Goal: Task Accomplishment & Management: Use online tool/utility

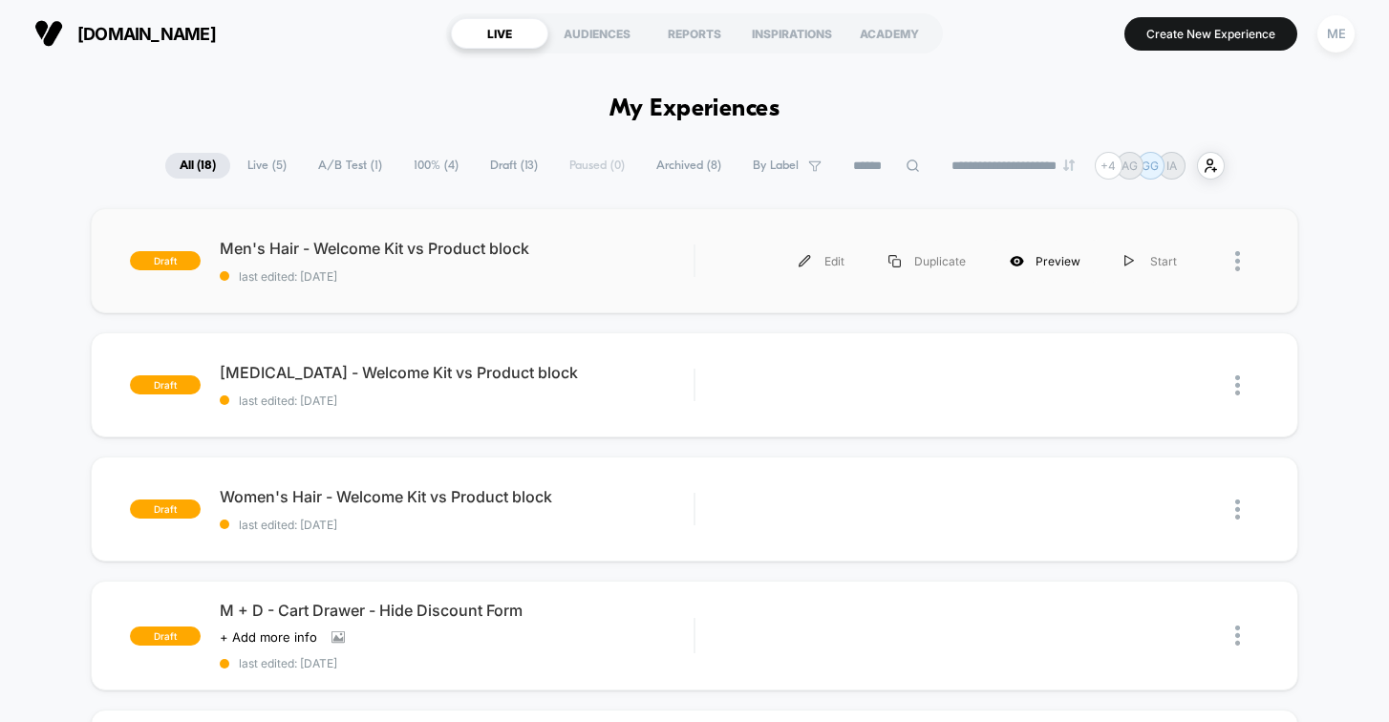
click at [1048, 260] on div "Preview" at bounding box center [1045, 261] width 115 height 43
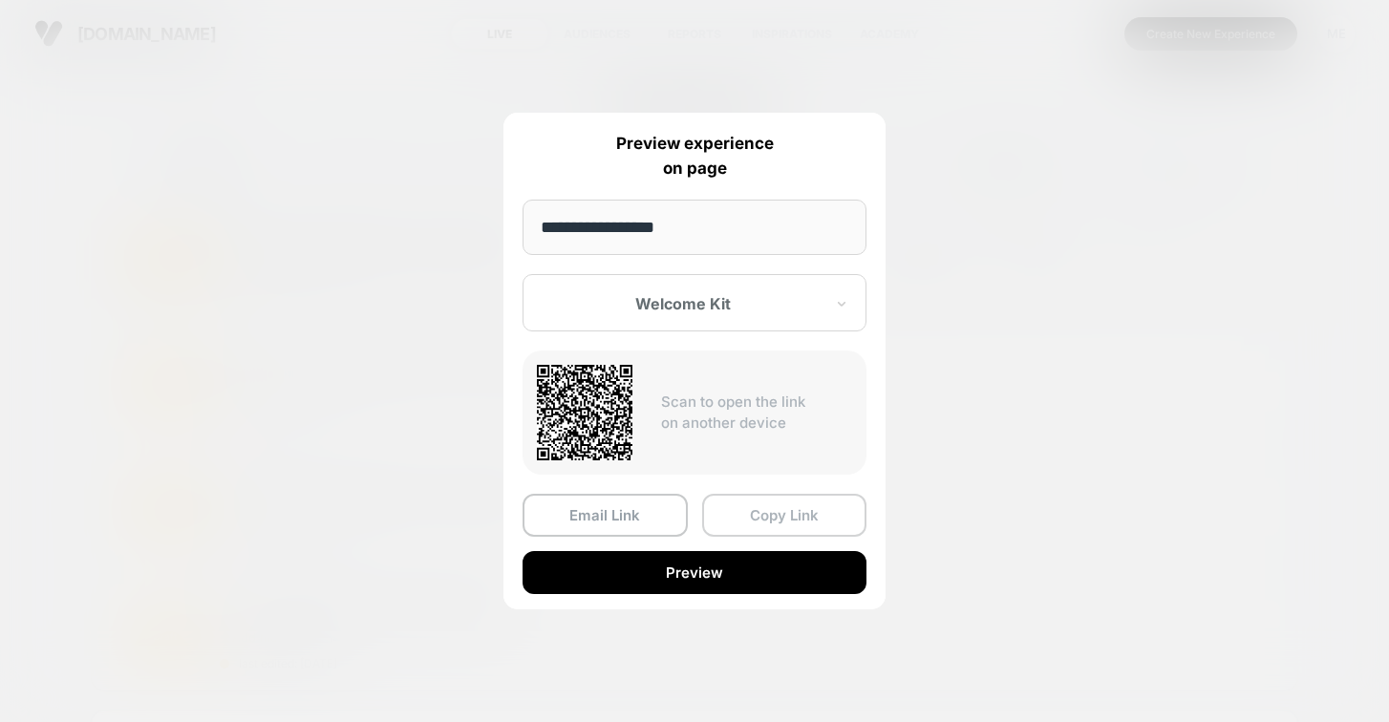
click at [750, 524] on button "Copy Link" at bounding box center [784, 515] width 165 height 43
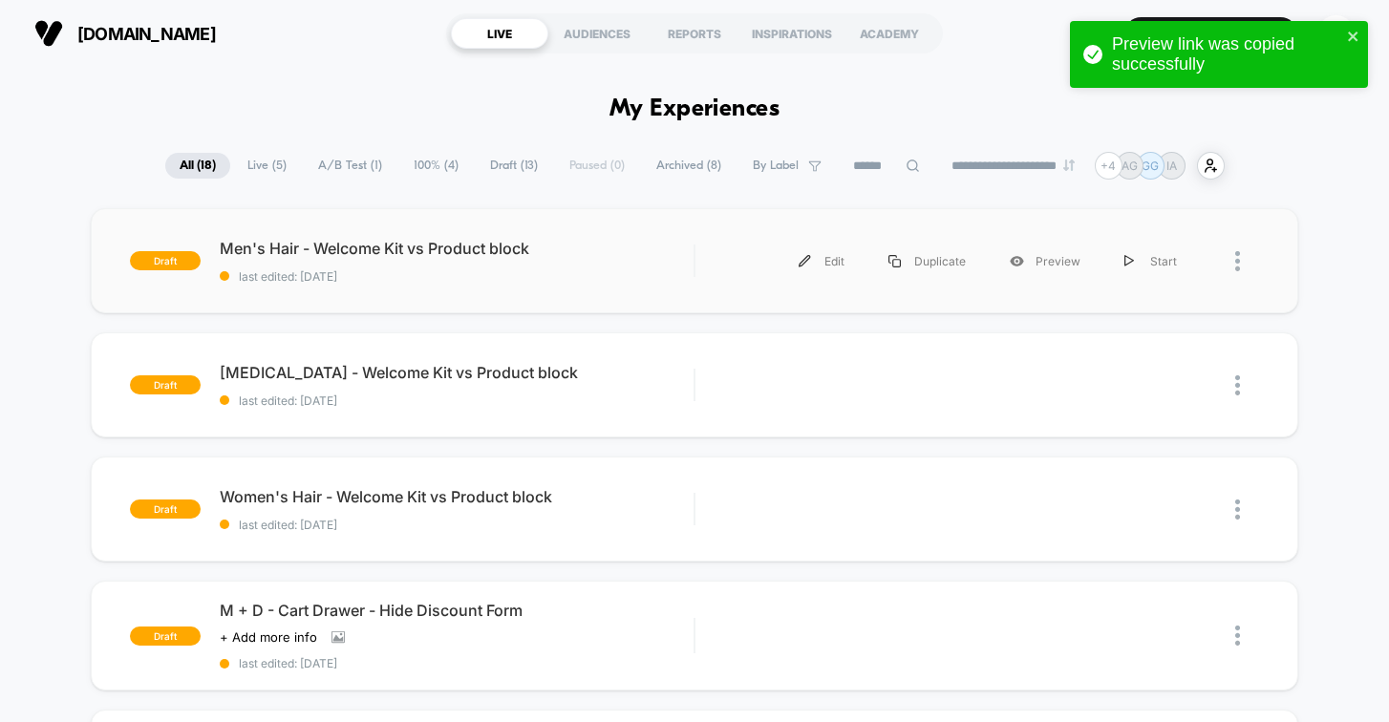
click at [1232, 257] on div at bounding box center [1229, 261] width 60 height 43
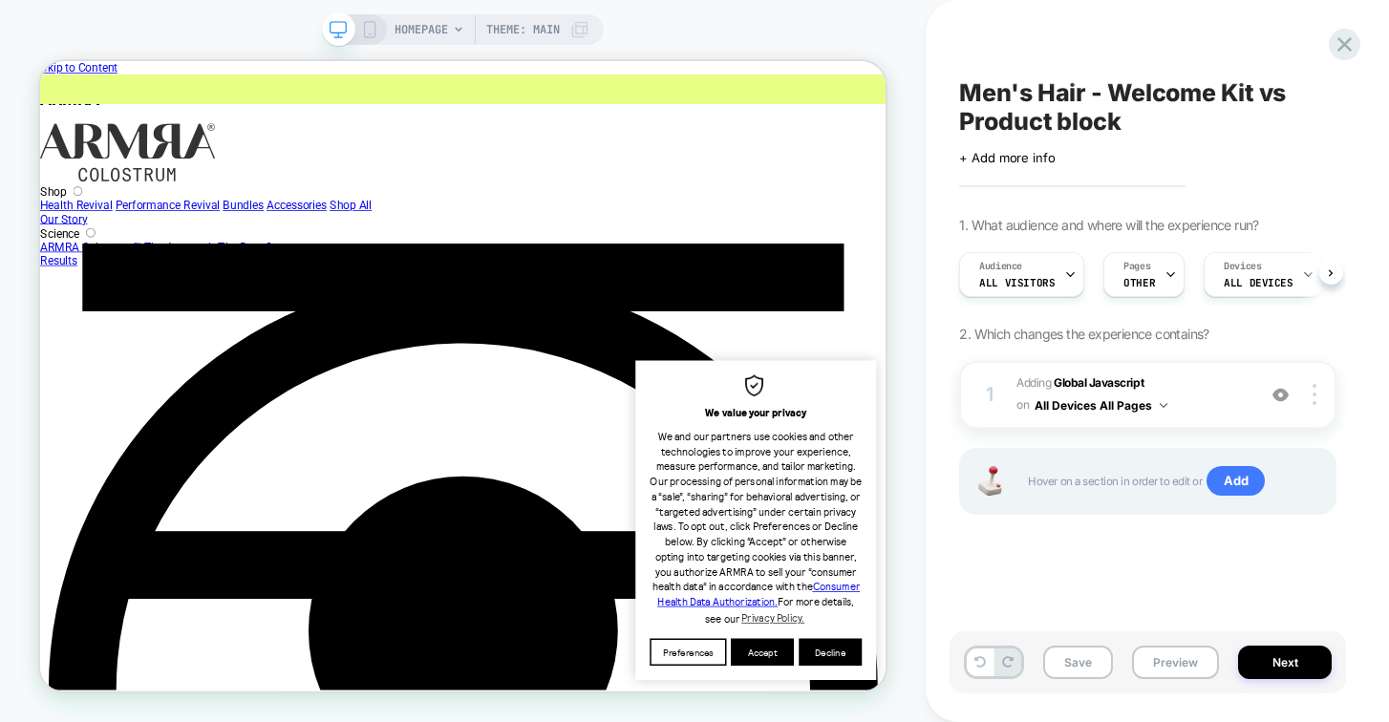
scroll to position [0, 1]
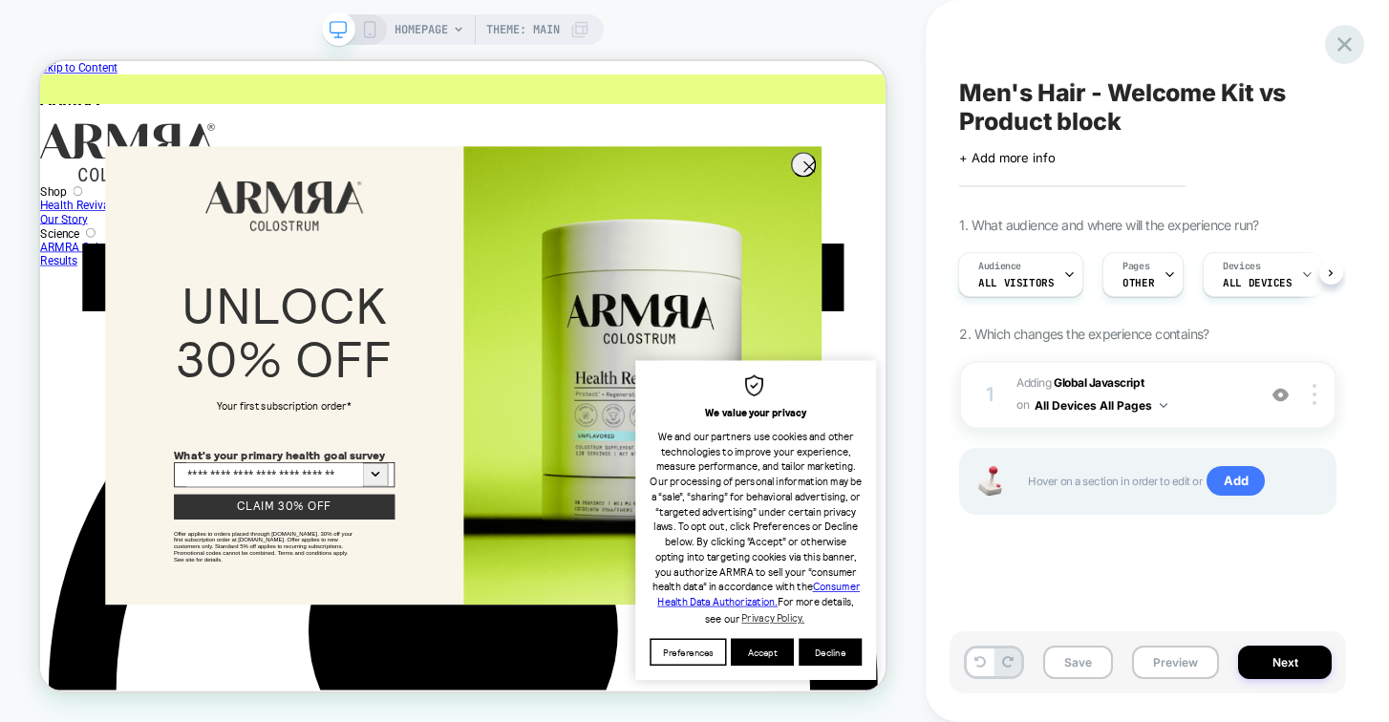
click at [0, 0] on icon at bounding box center [0, 0] width 0 height 0
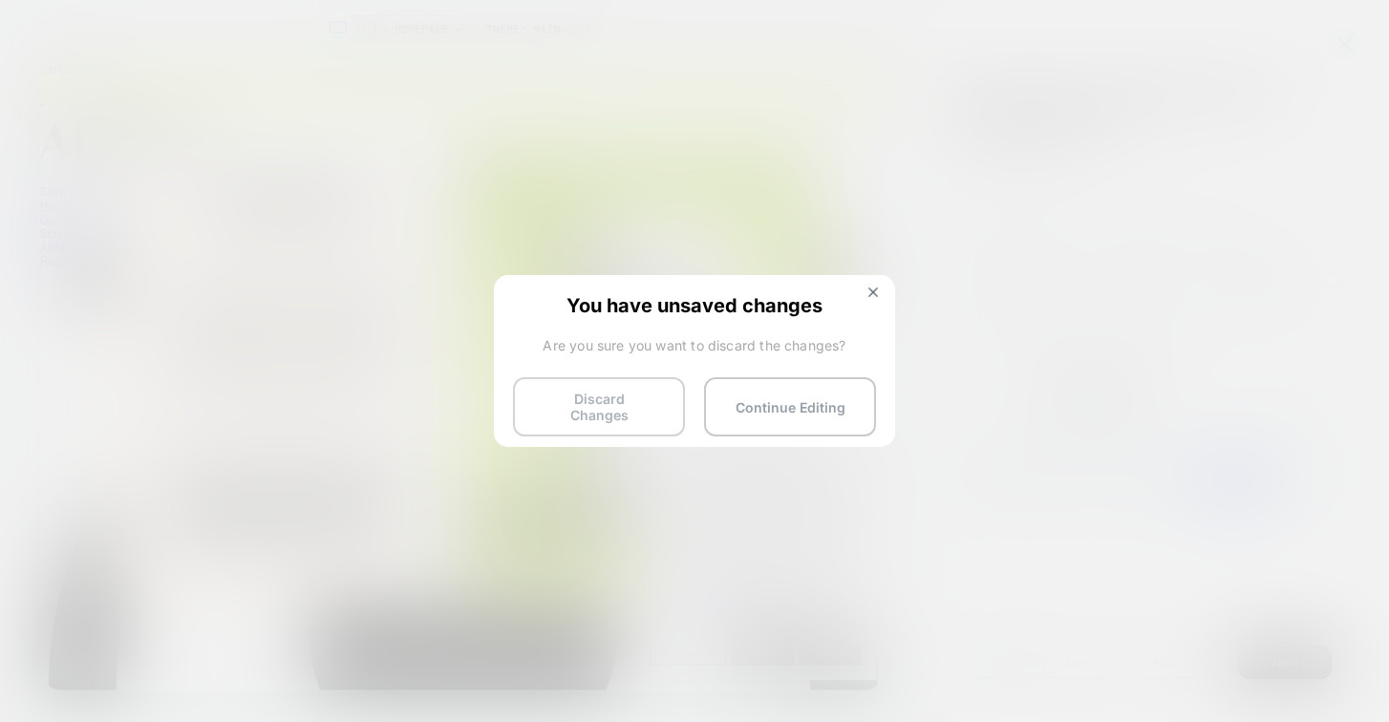
click at [0, 0] on button "Discard Changes" at bounding box center [0, 0] width 0 height 0
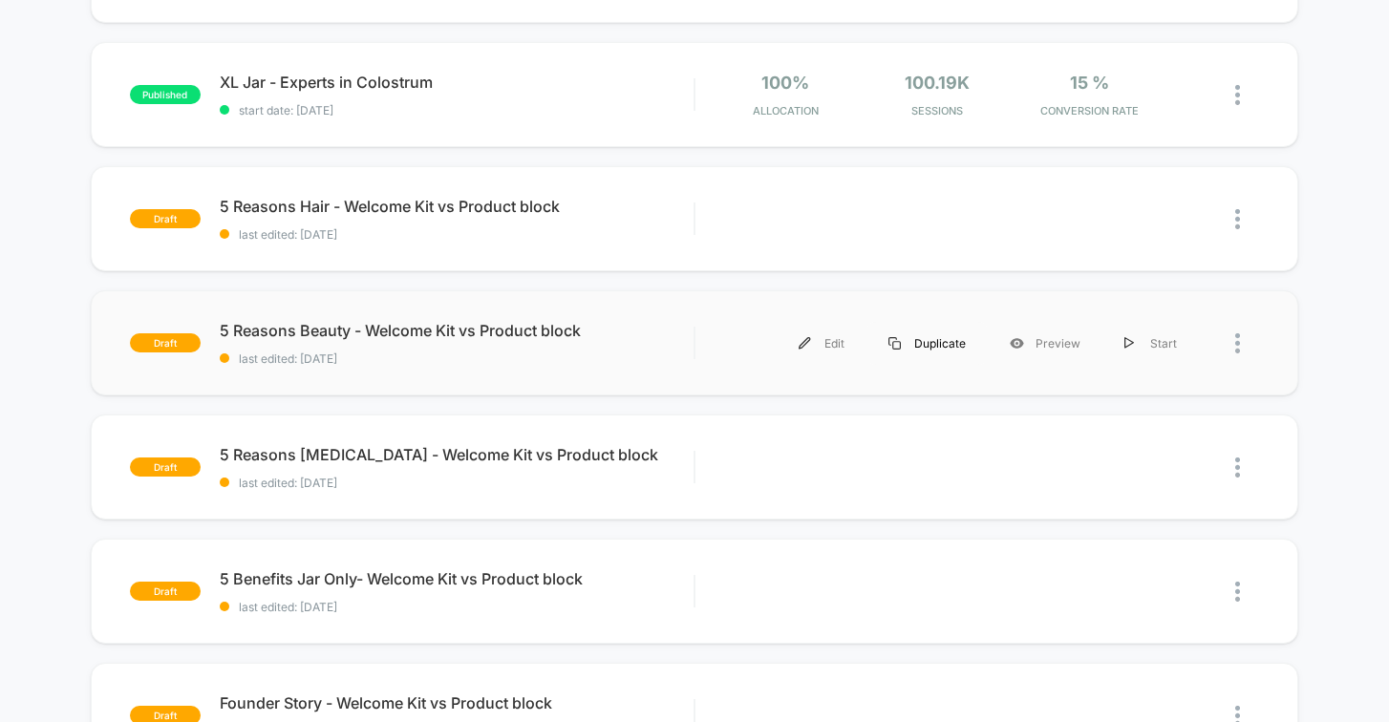
scroll to position [678, 0]
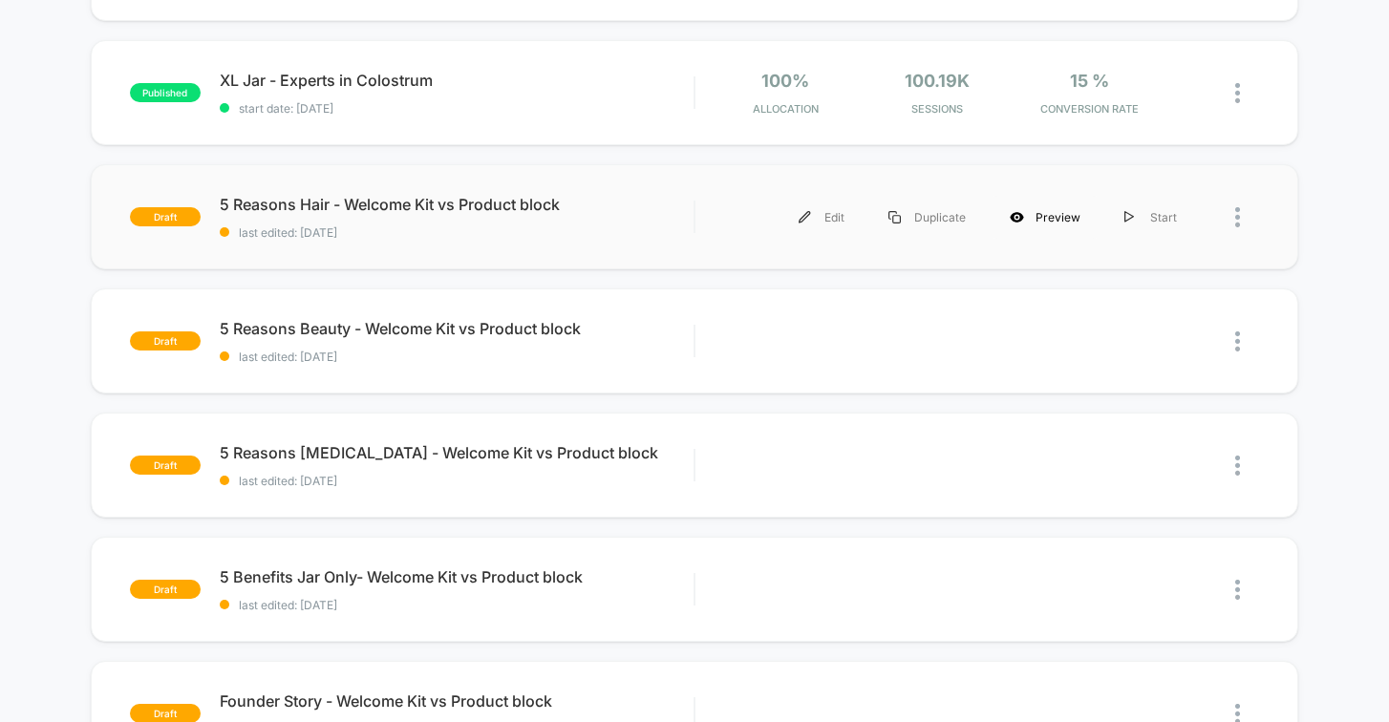
click at [1042, 222] on div "Preview" at bounding box center [1045, 217] width 115 height 43
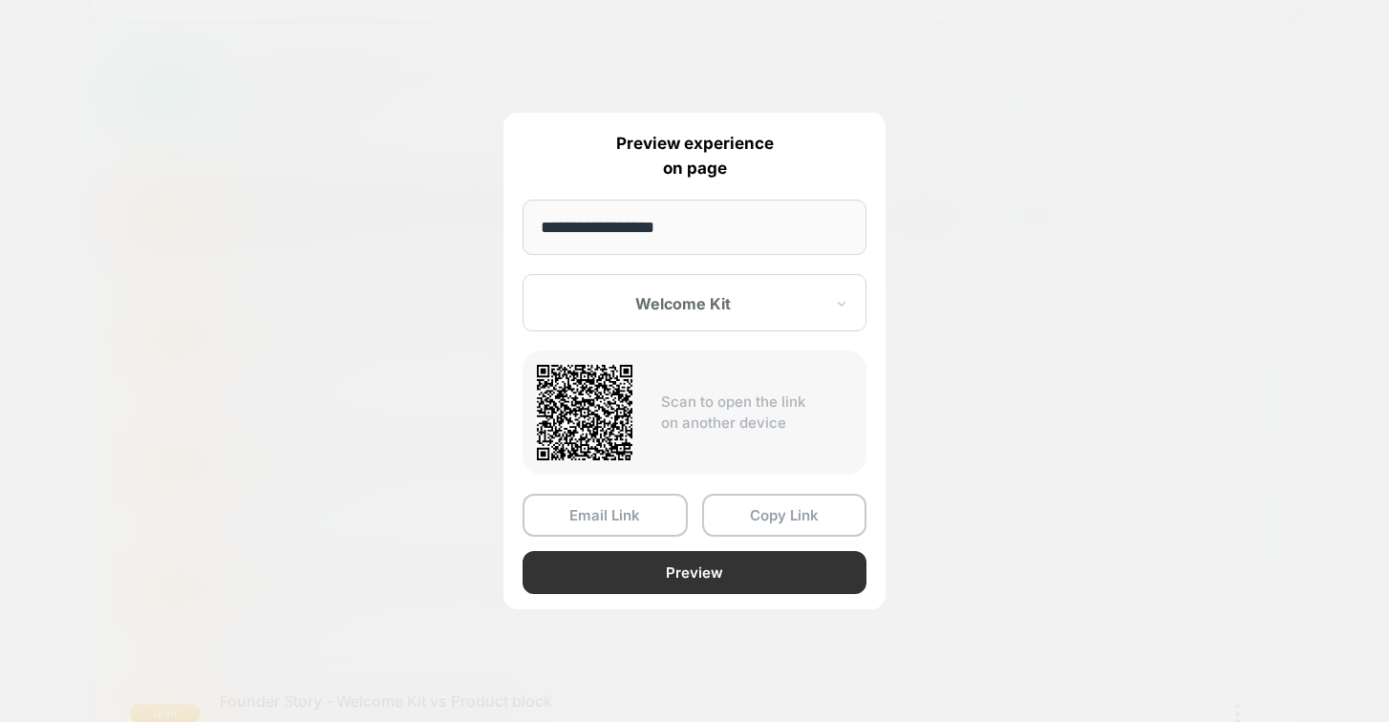
click at [720, 583] on button "Preview" at bounding box center [694, 572] width 344 height 43
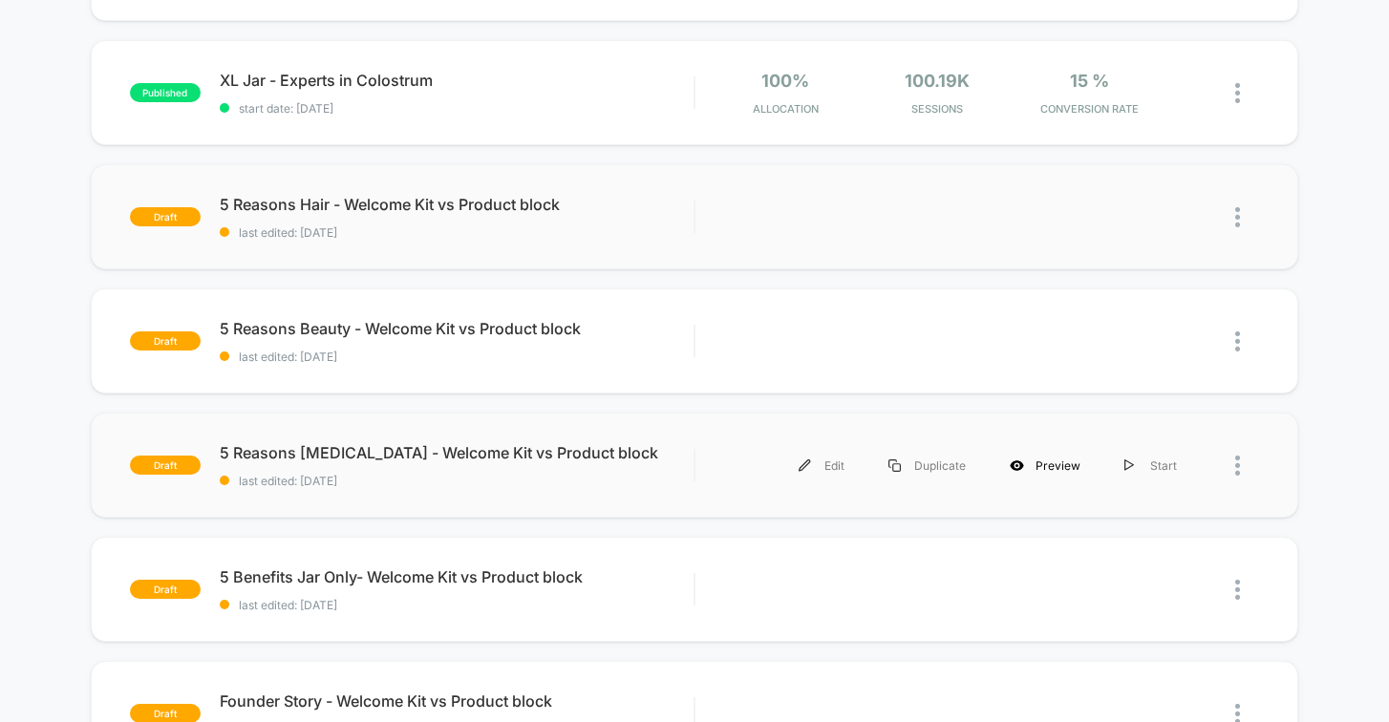
click at [1039, 461] on div "Preview" at bounding box center [1045, 465] width 115 height 43
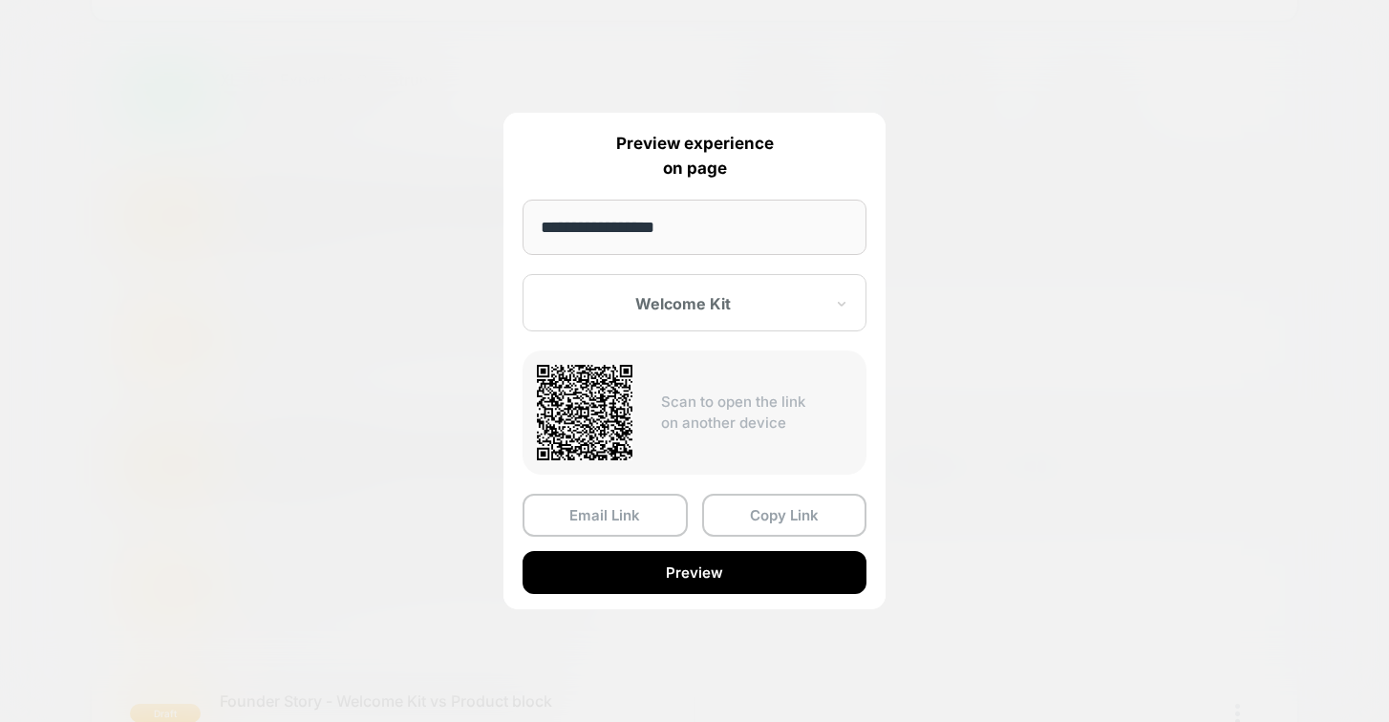
click at [706, 244] on input "**********" at bounding box center [694, 227] width 344 height 55
click at [718, 341] on div "**********" at bounding box center [694, 361] width 382 height 497
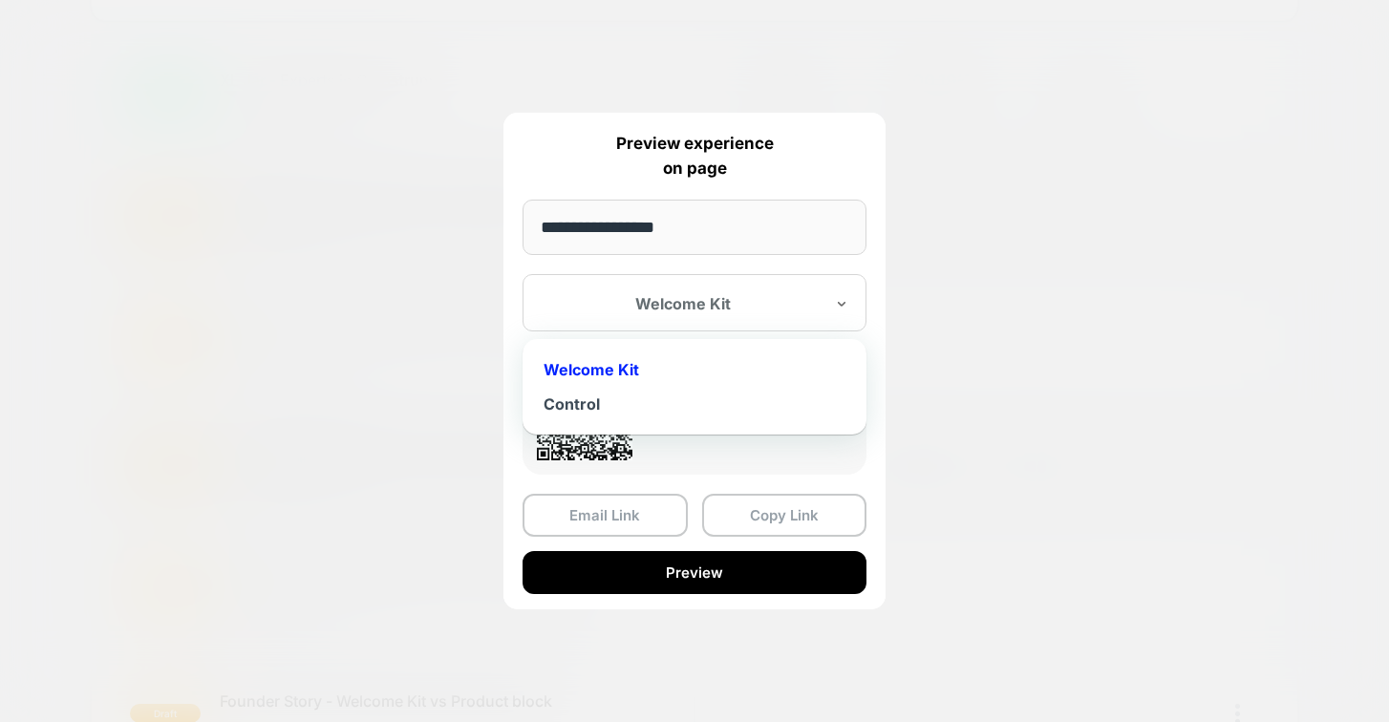
click at [736, 316] on div "Welcome Kit" at bounding box center [694, 302] width 344 height 57
click at [608, 373] on div "Welcome Kit" at bounding box center [694, 369] width 325 height 34
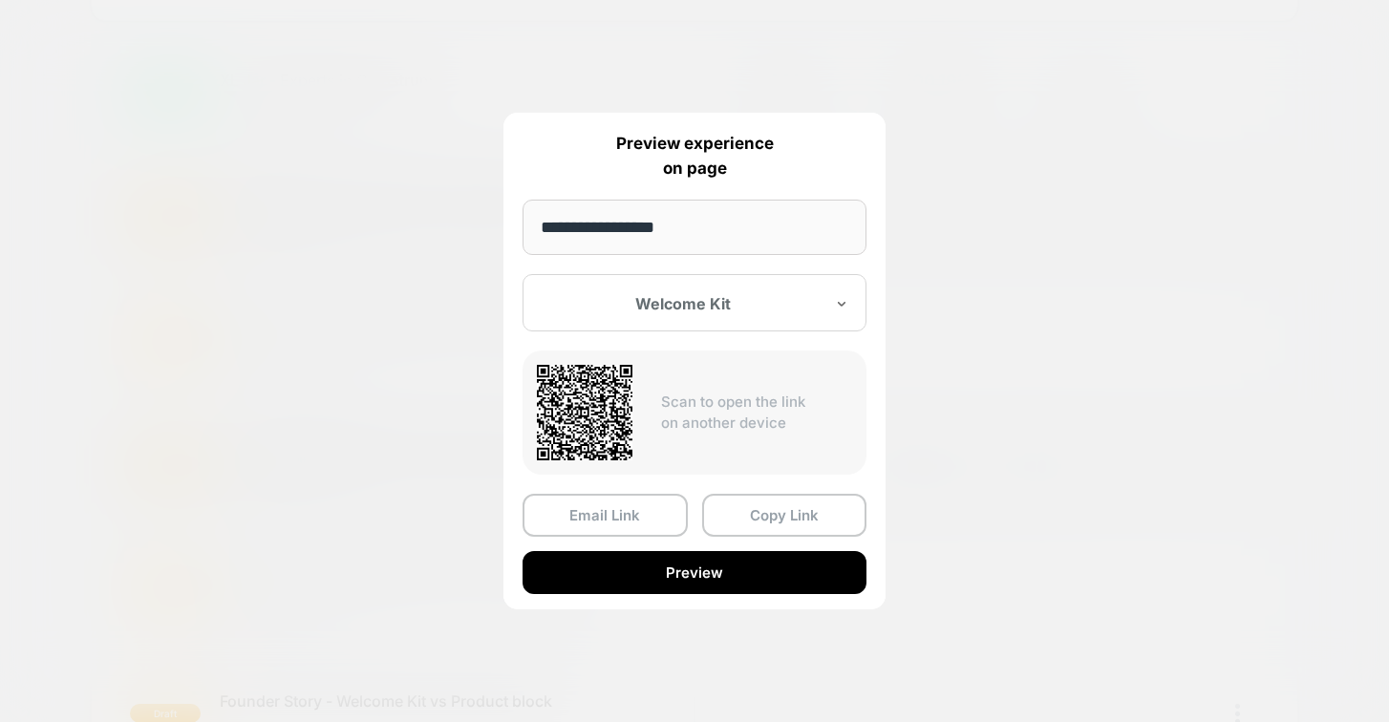
click at [693, 243] on input "**********" at bounding box center [694, 227] width 344 height 55
click at [1265, 264] on div at bounding box center [694, 361] width 1389 height 722
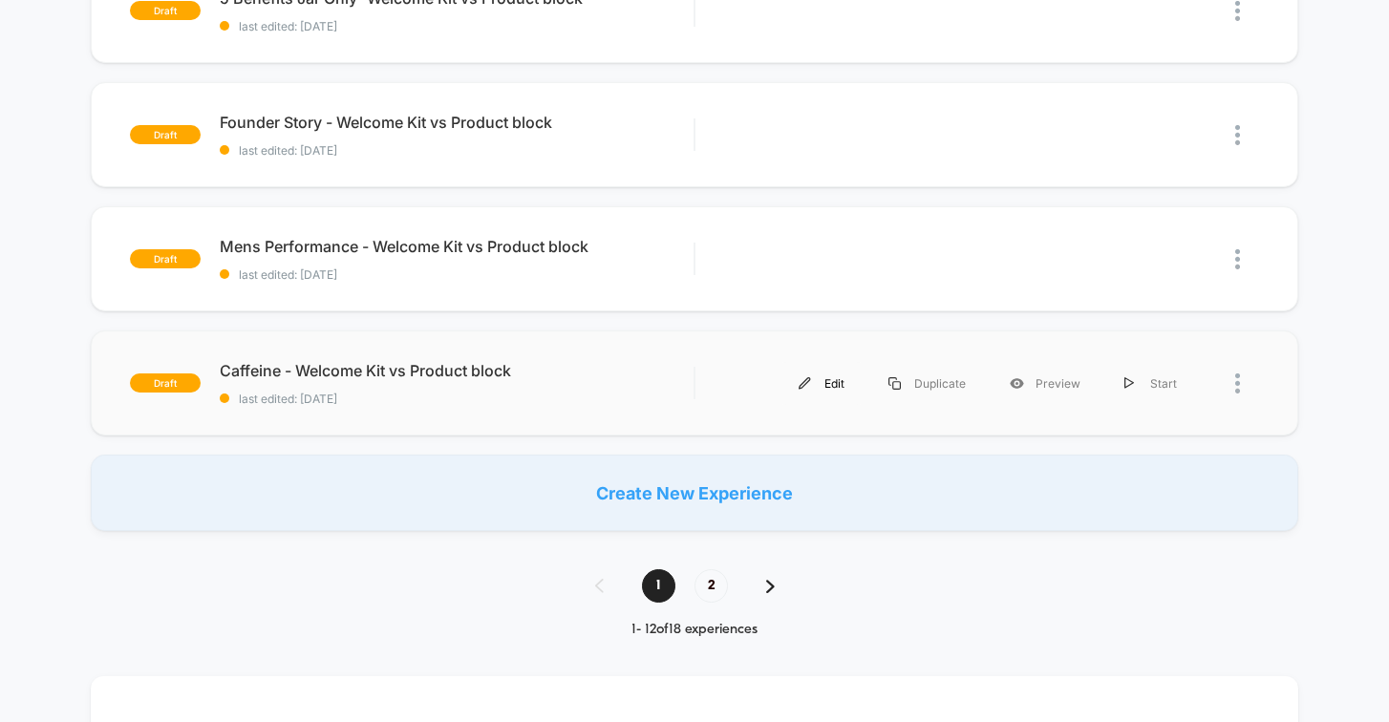
scroll to position [1258, 0]
click at [702, 579] on span "2" at bounding box center [710, 584] width 33 height 33
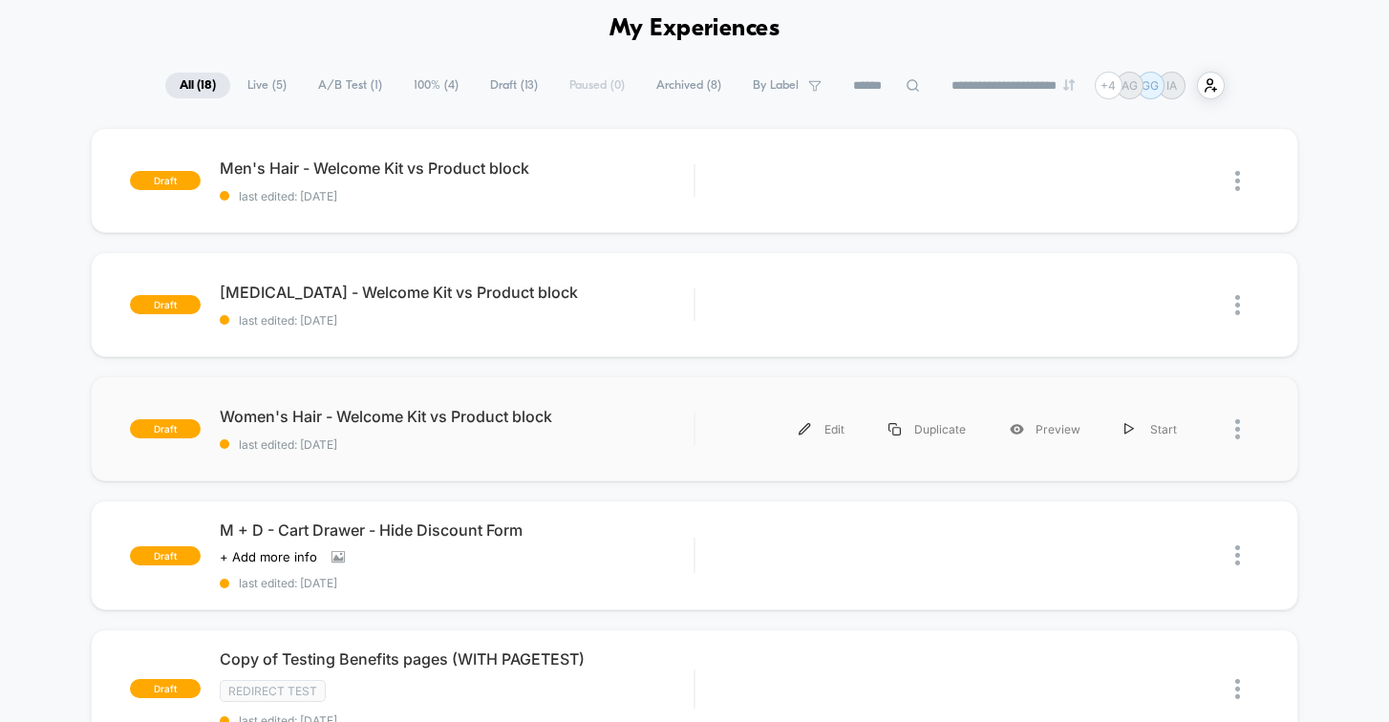
scroll to position [80, 0]
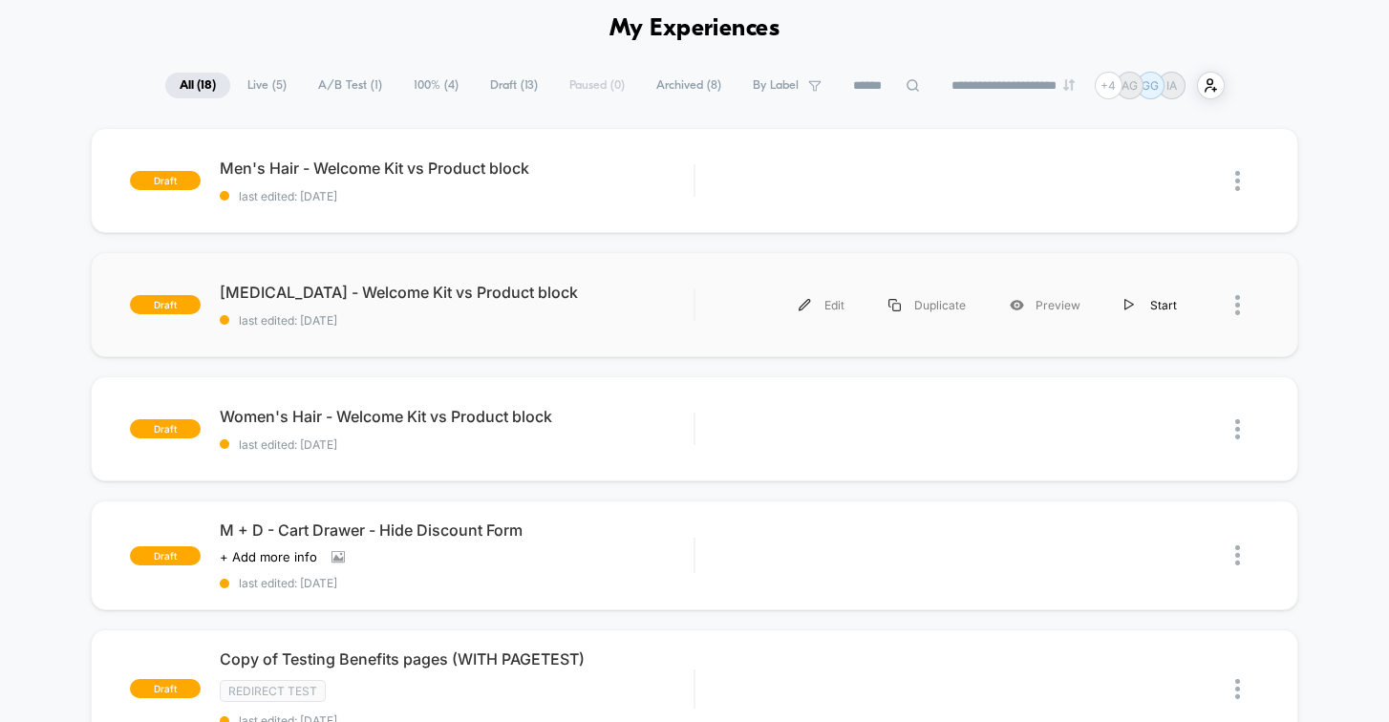
click at [1137, 303] on div "Start" at bounding box center [1150, 305] width 96 height 43
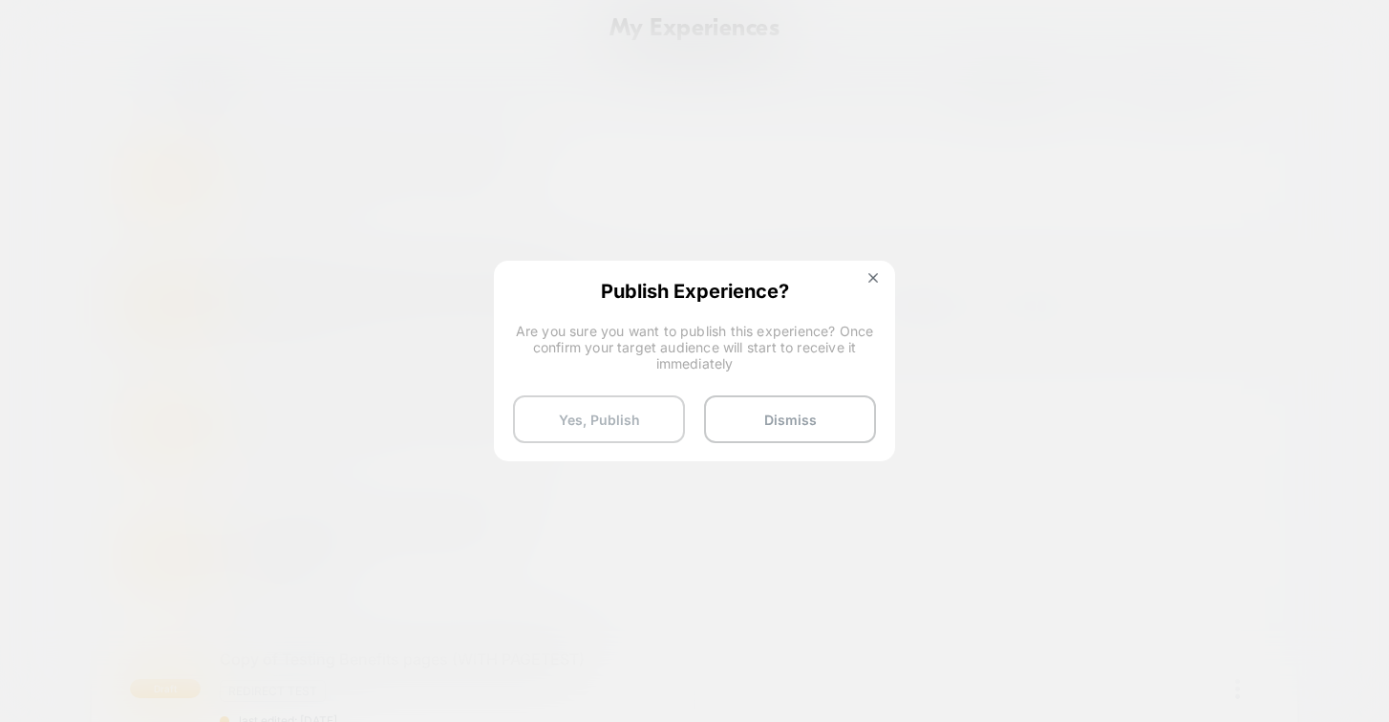
click at [603, 425] on button "Yes, Publish" at bounding box center [599, 419] width 172 height 48
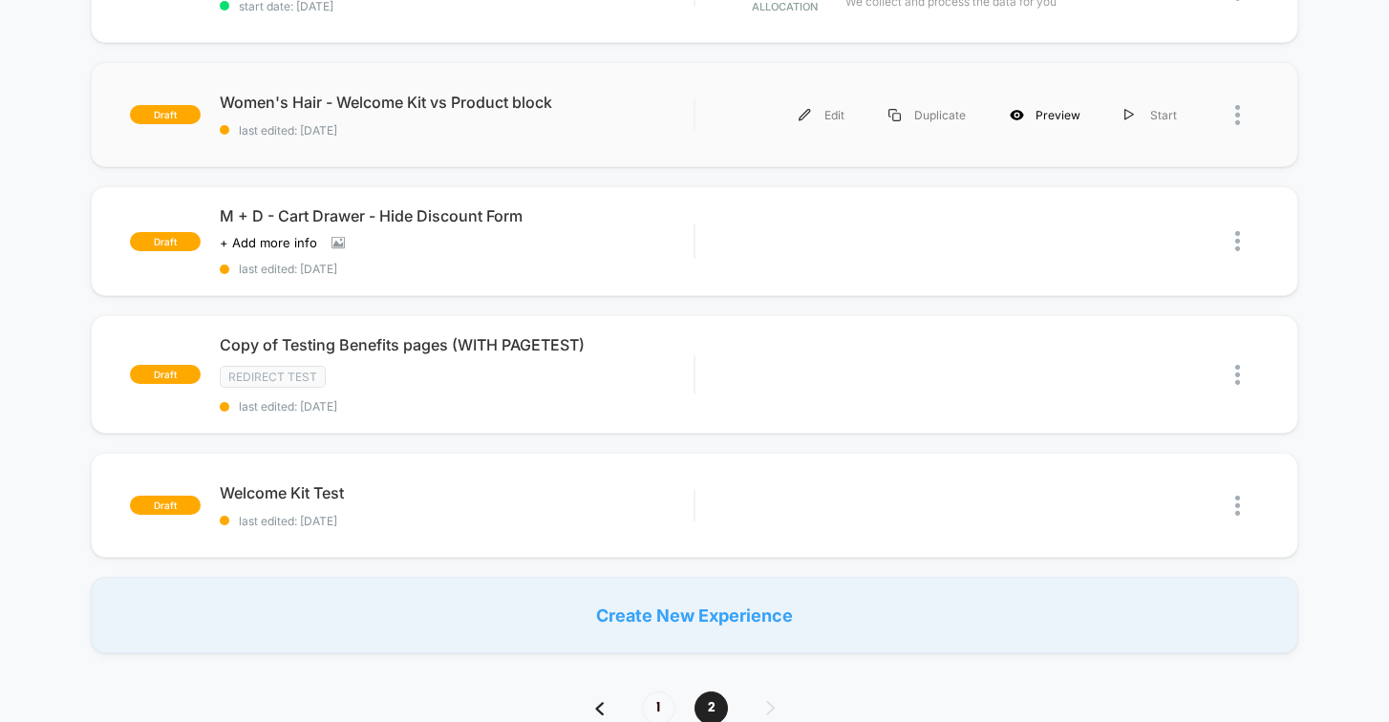
scroll to position [373, 0]
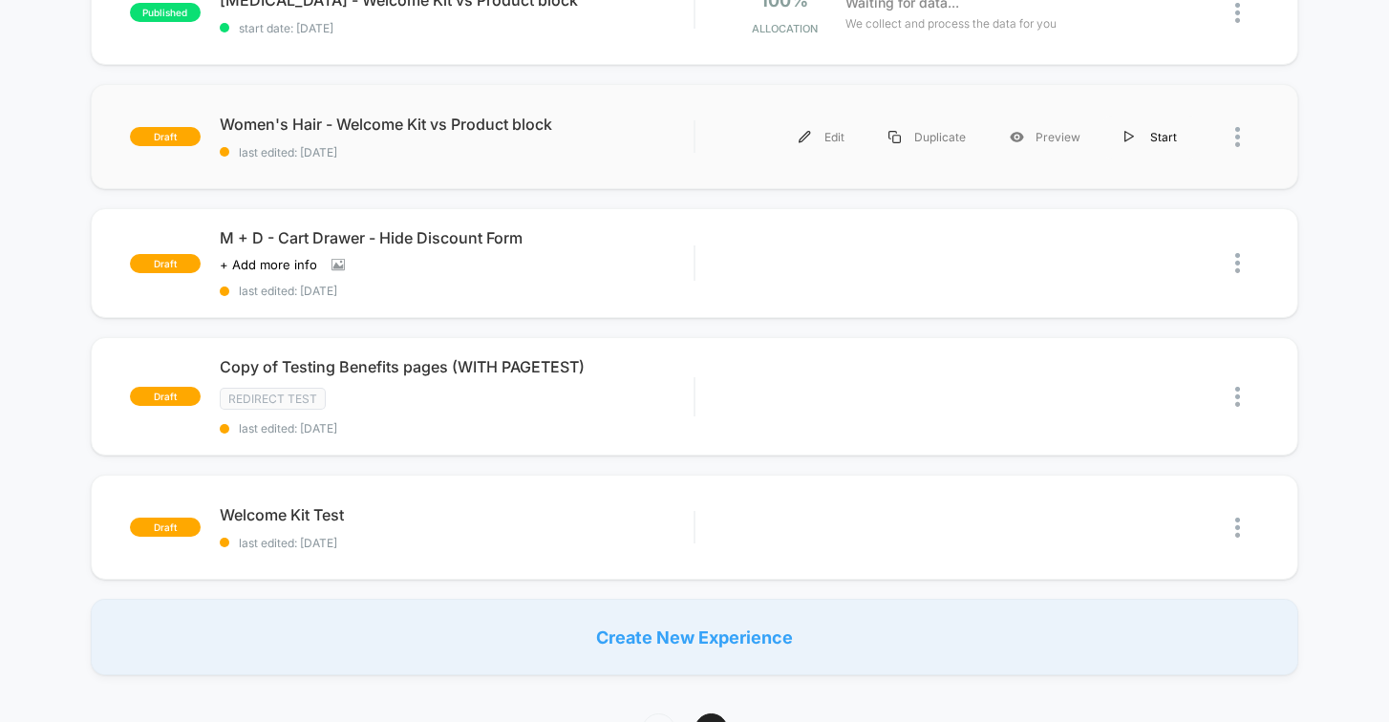
click at [1172, 137] on div "Start" at bounding box center [1150, 137] width 96 height 43
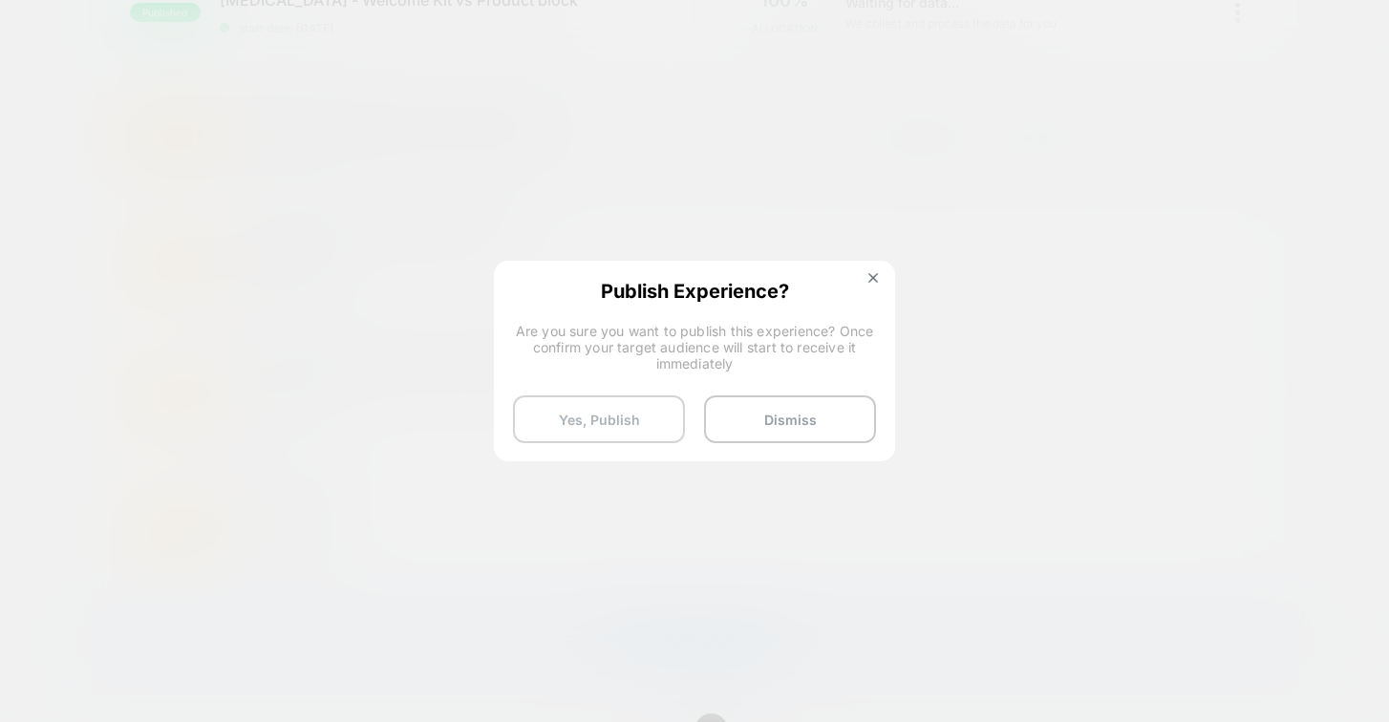
click at [594, 430] on button "Yes, Publish" at bounding box center [599, 419] width 172 height 48
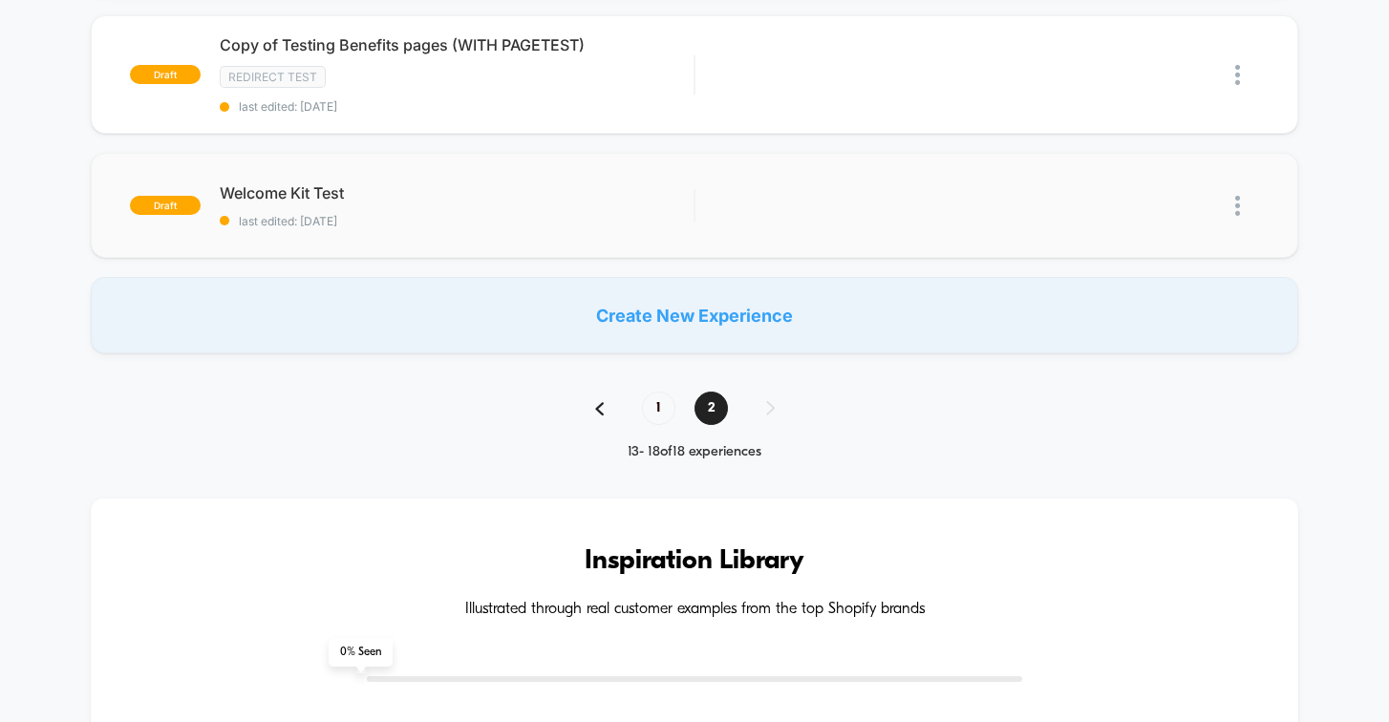
scroll to position [531, 0]
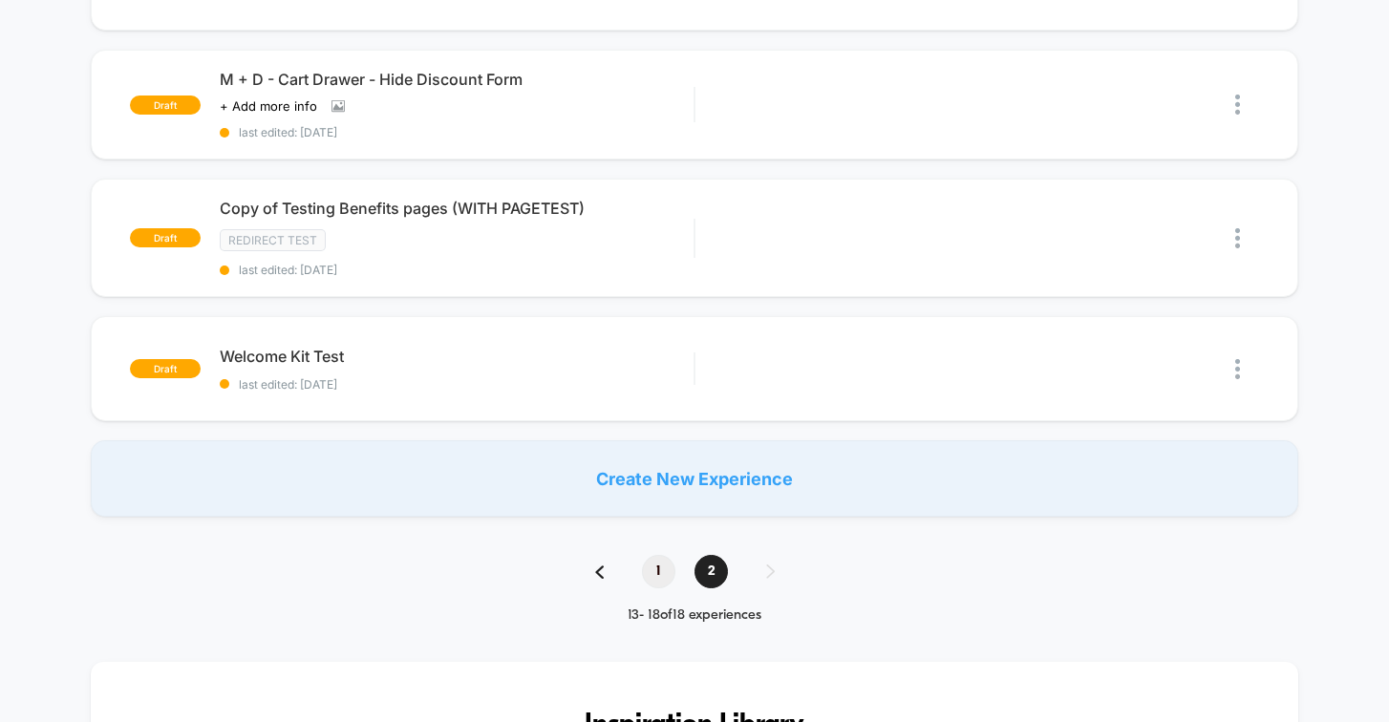
click at [650, 567] on span "1" at bounding box center [658, 571] width 33 height 33
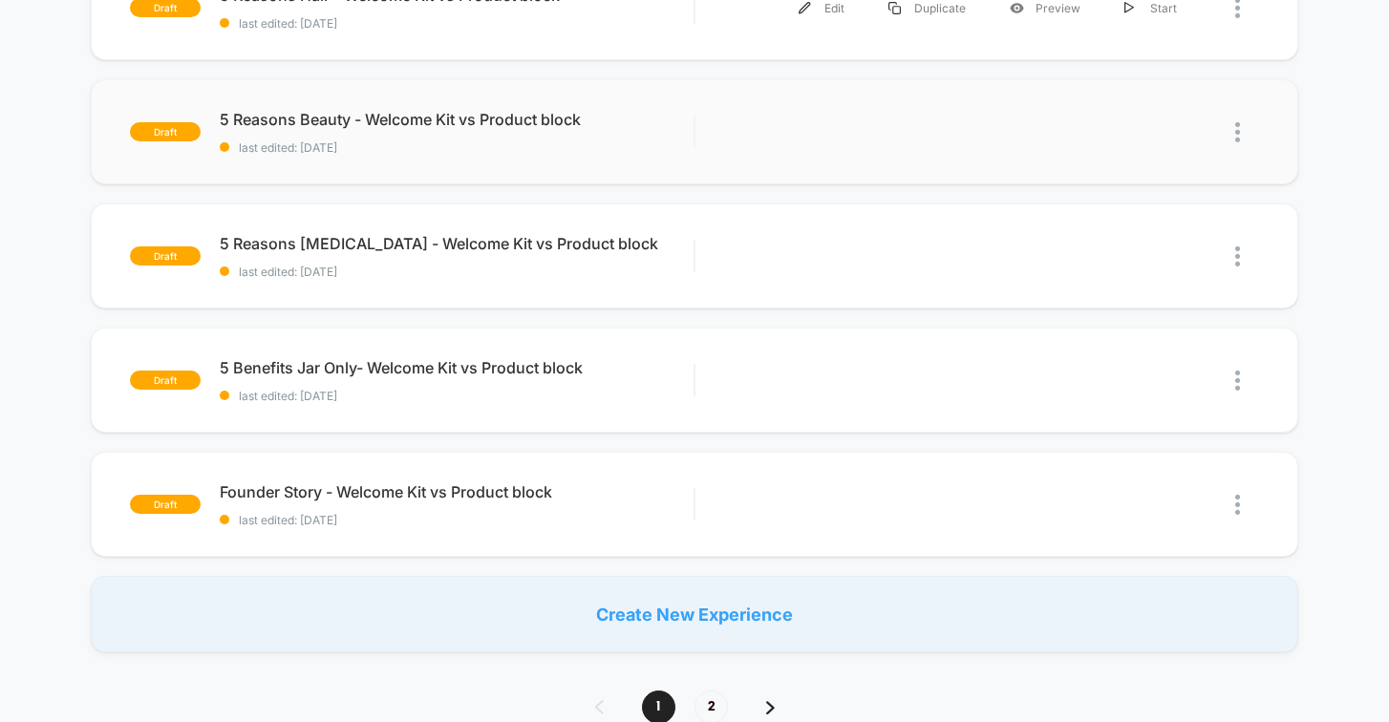
scroll to position [1140, 0]
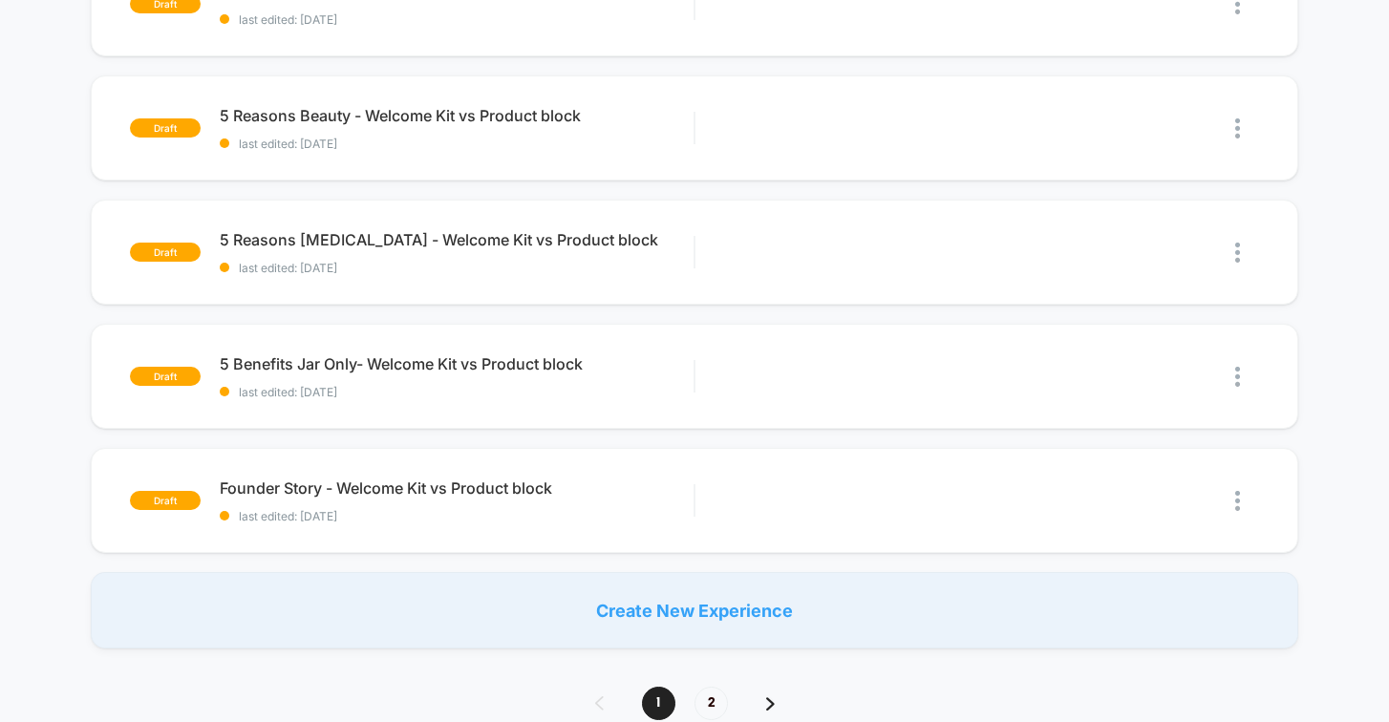
click at [715, 701] on span "2" at bounding box center [710, 703] width 33 height 33
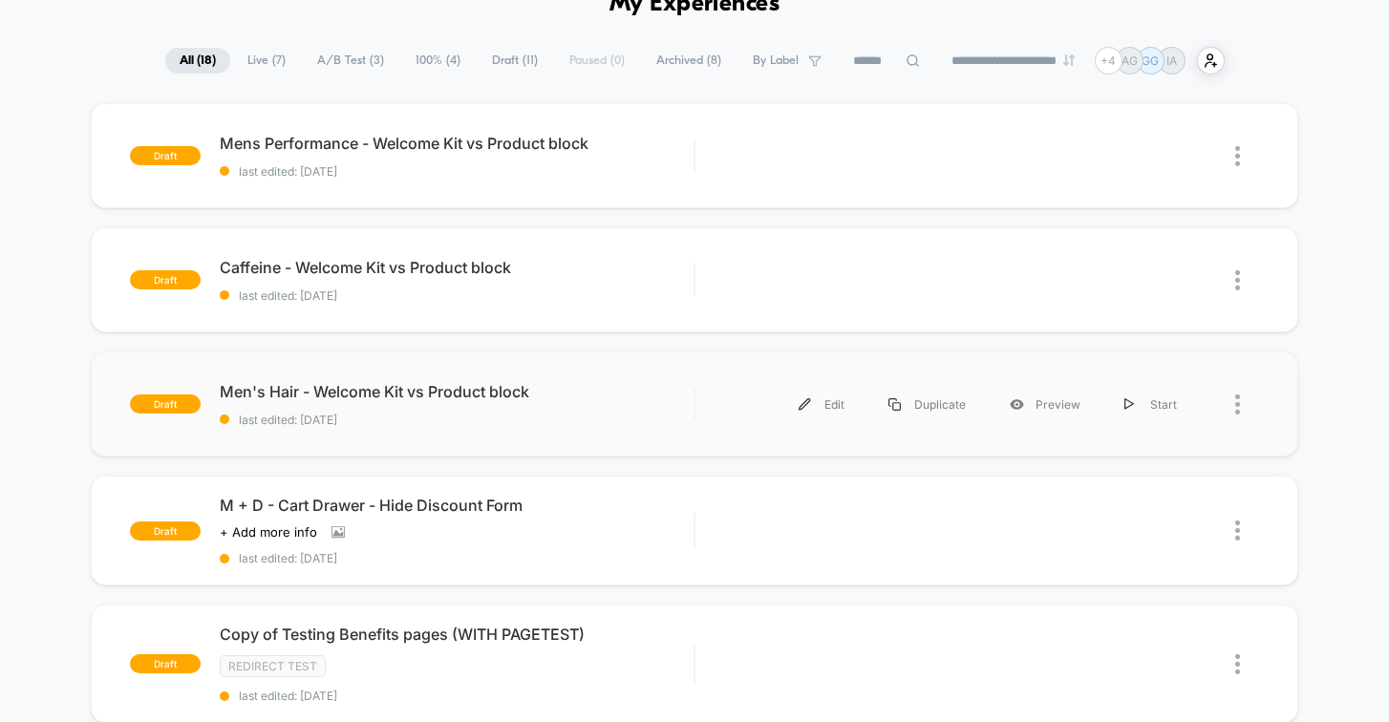
scroll to position [129, 0]
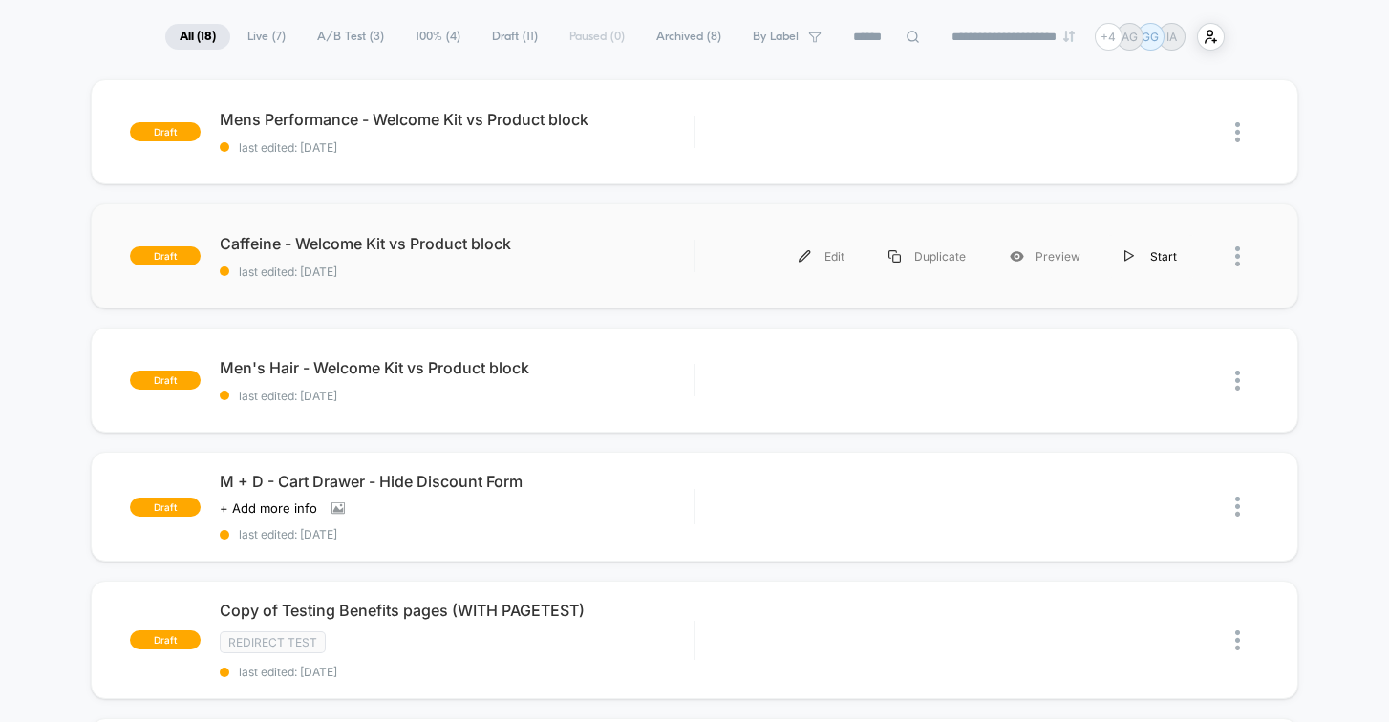
click at [1153, 251] on div "Start" at bounding box center [1150, 256] width 96 height 43
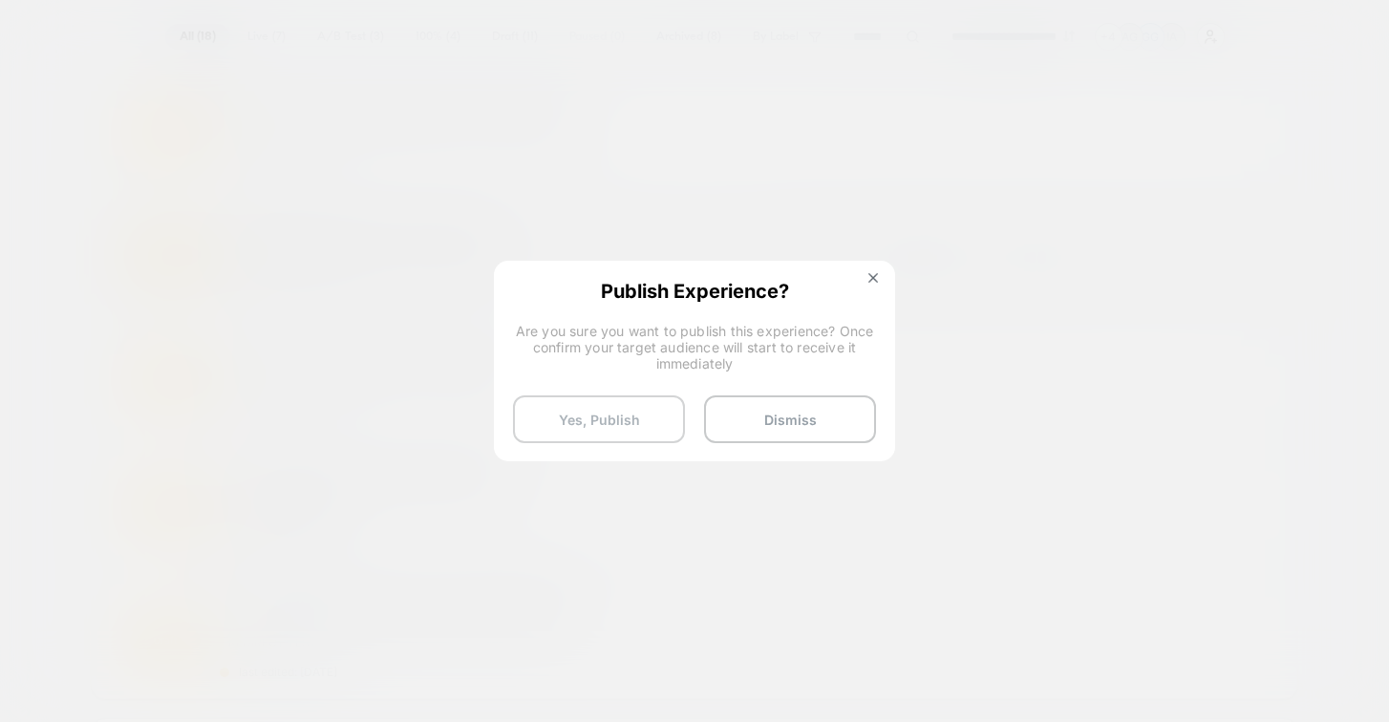
click at [621, 418] on button "Yes, Publish" at bounding box center [599, 419] width 172 height 48
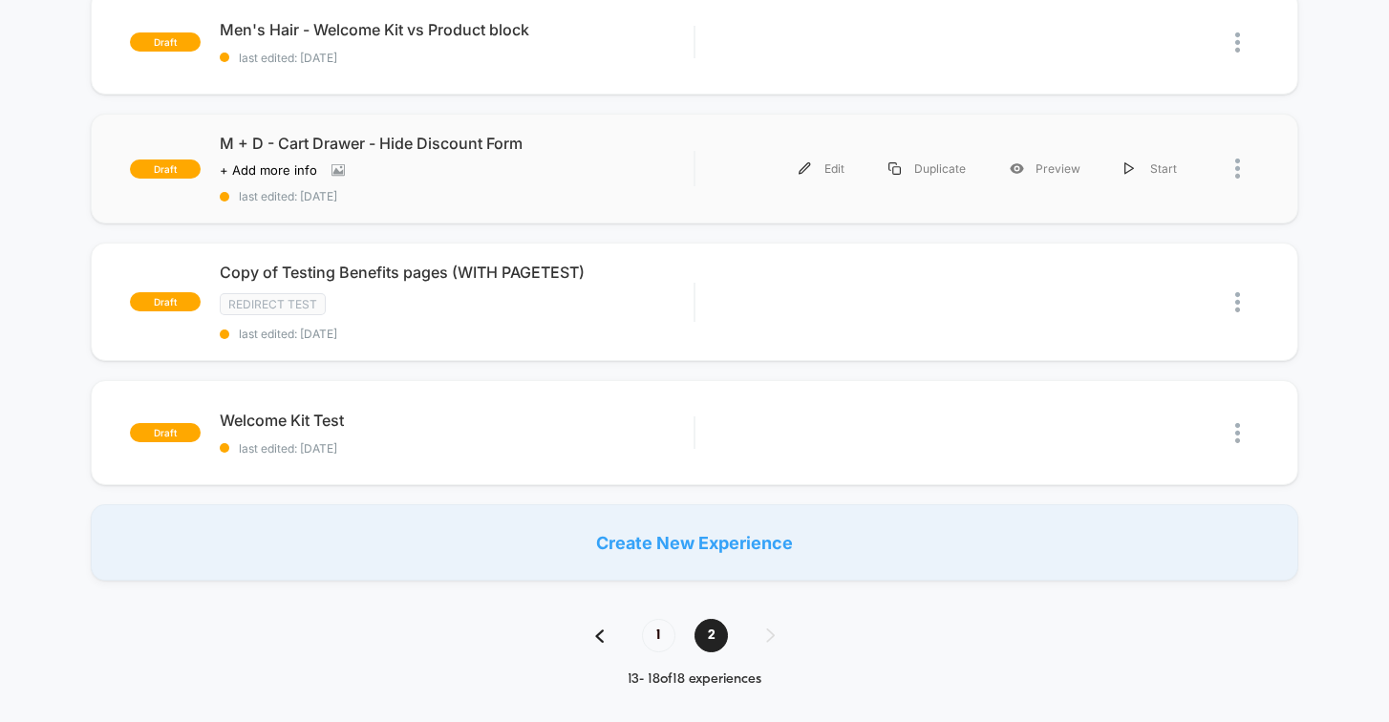
scroll to position [0, 0]
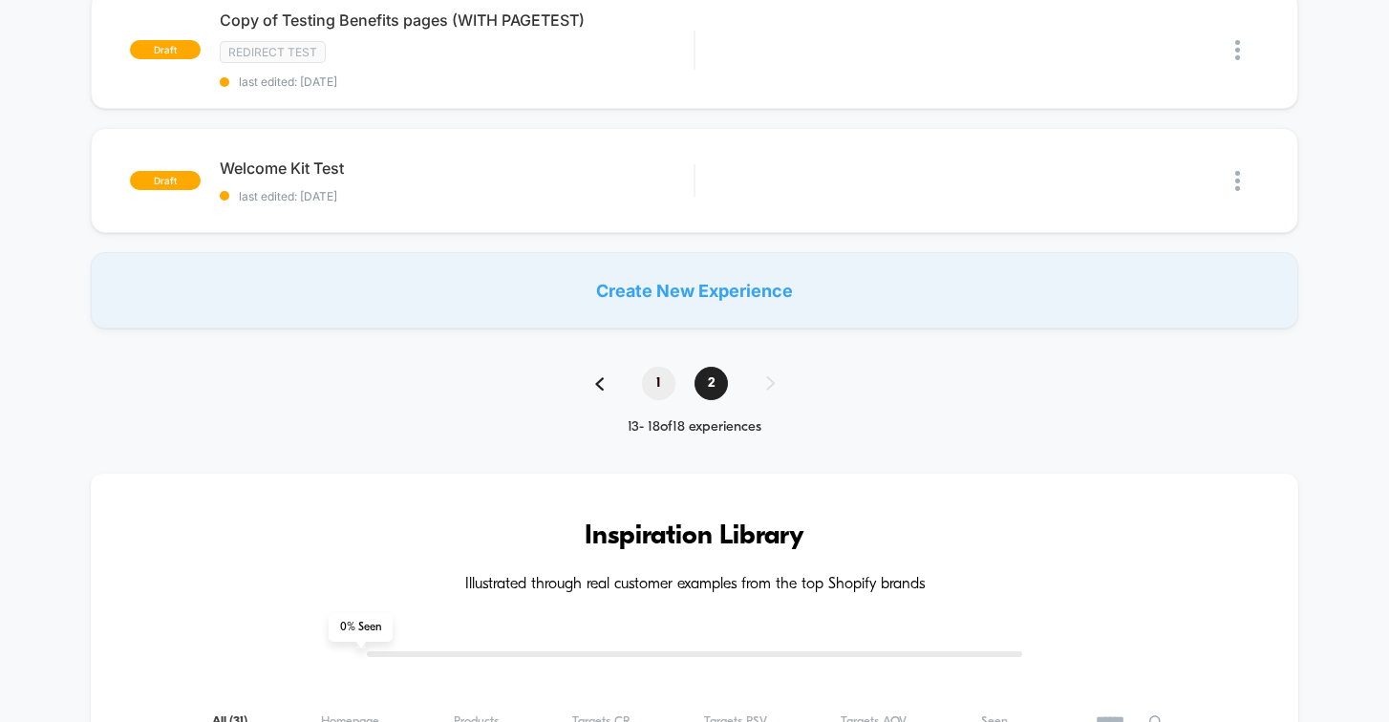
click at [650, 376] on span "1" at bounding box center [658, 383] width 33 height 33
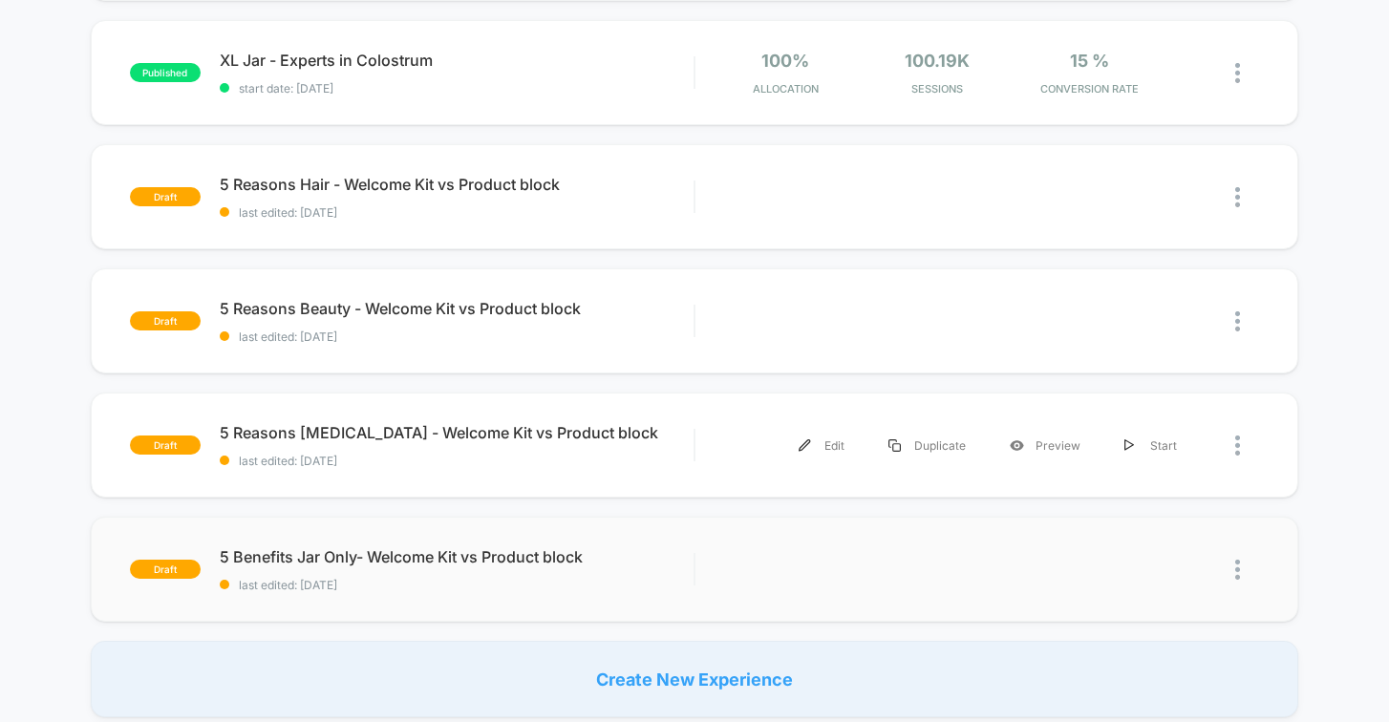
scroll to position [1065, 0]
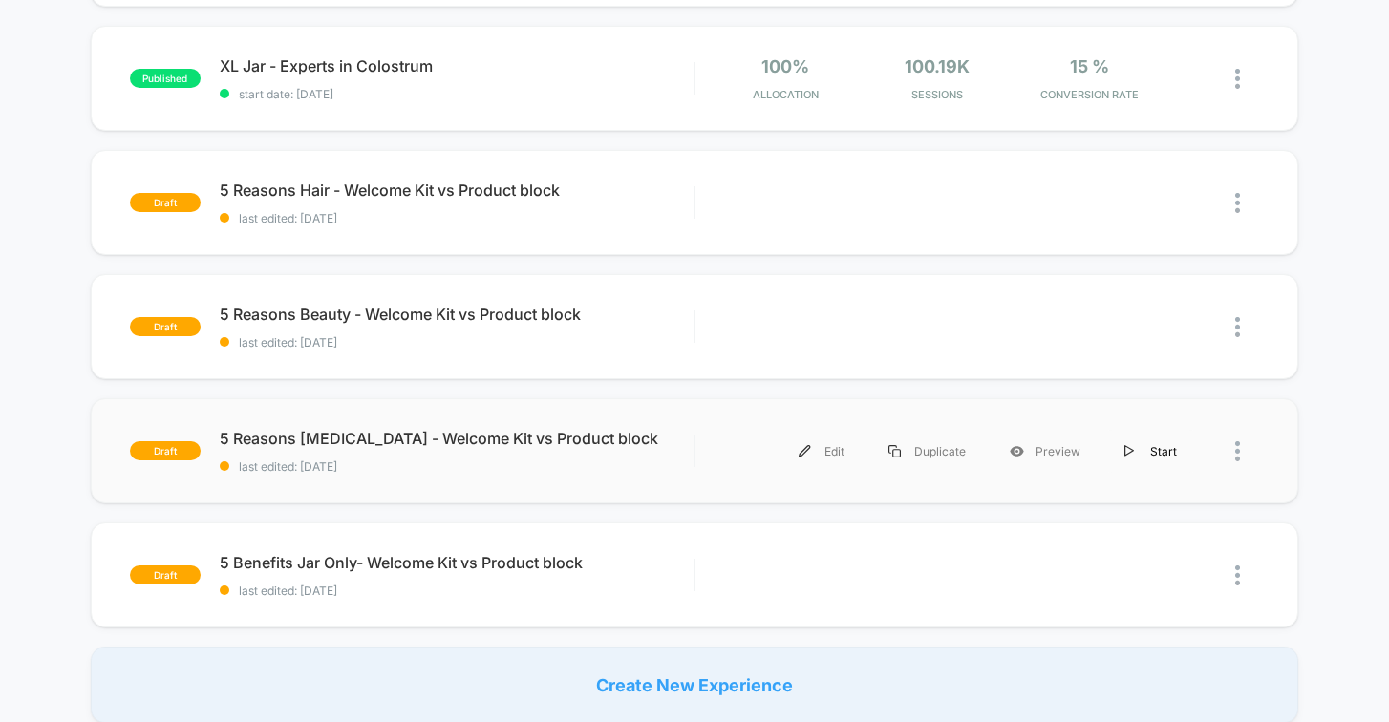
click at [1156, 451] on div "Start" at bounding box center [1150, 451] width 96 height 43
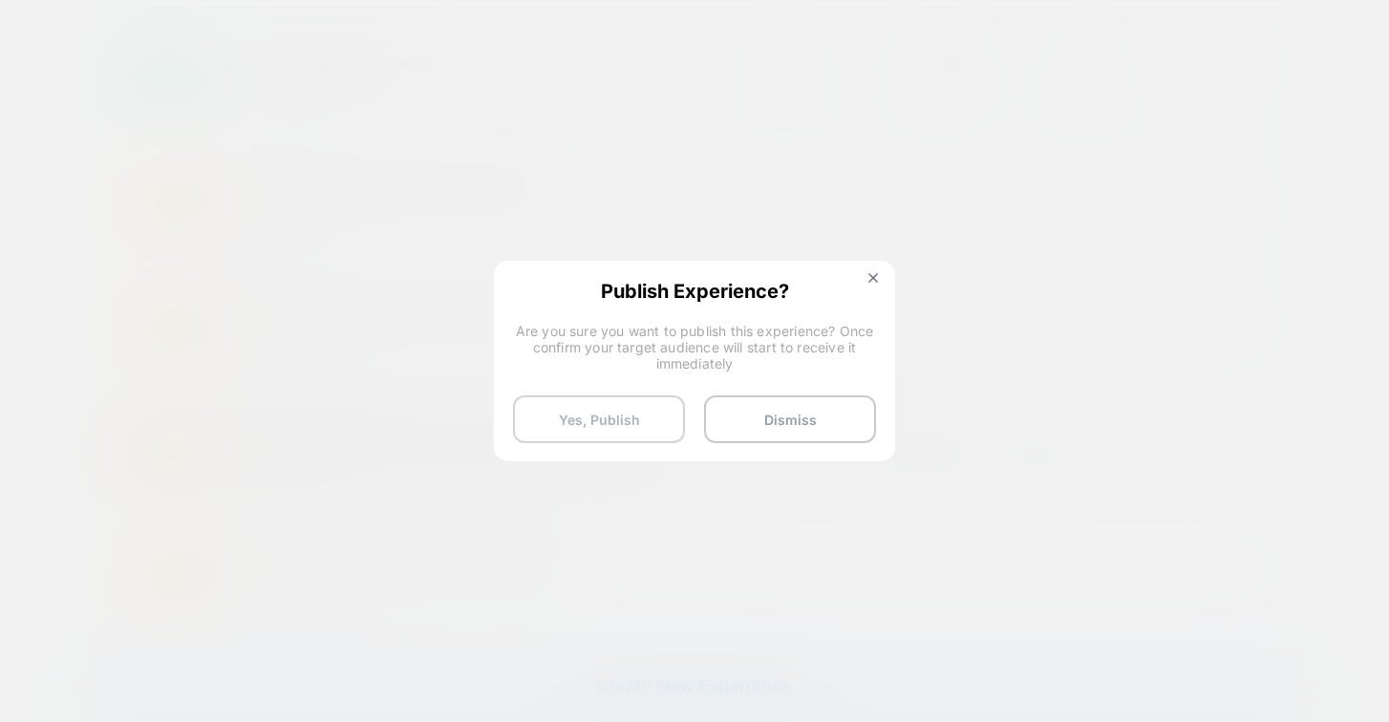
click at [632, 417] on button "Yes, Publish" at bounding box center [599, 419] width 172 height 48
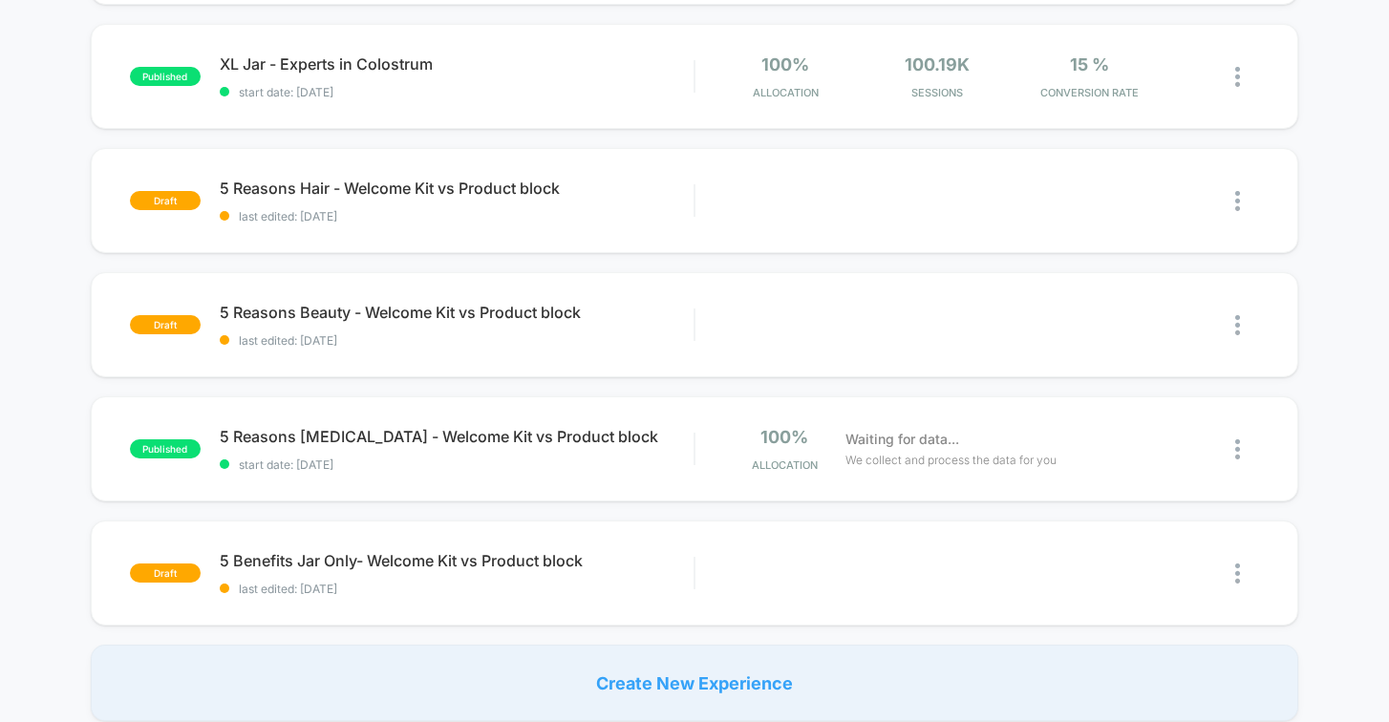
scroll to position [1069, 0]
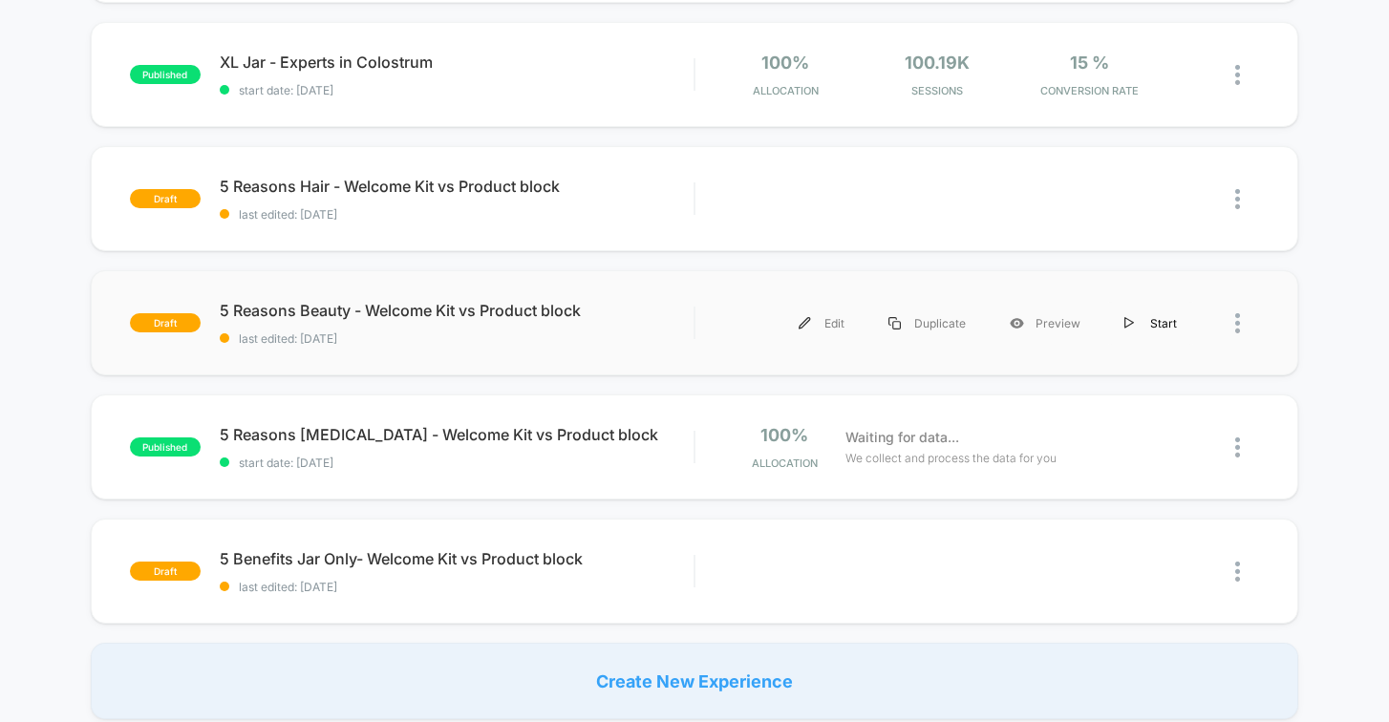
click at [1151, 318] on div "Start" at bounding box center [1150, 323] width 96 height 43
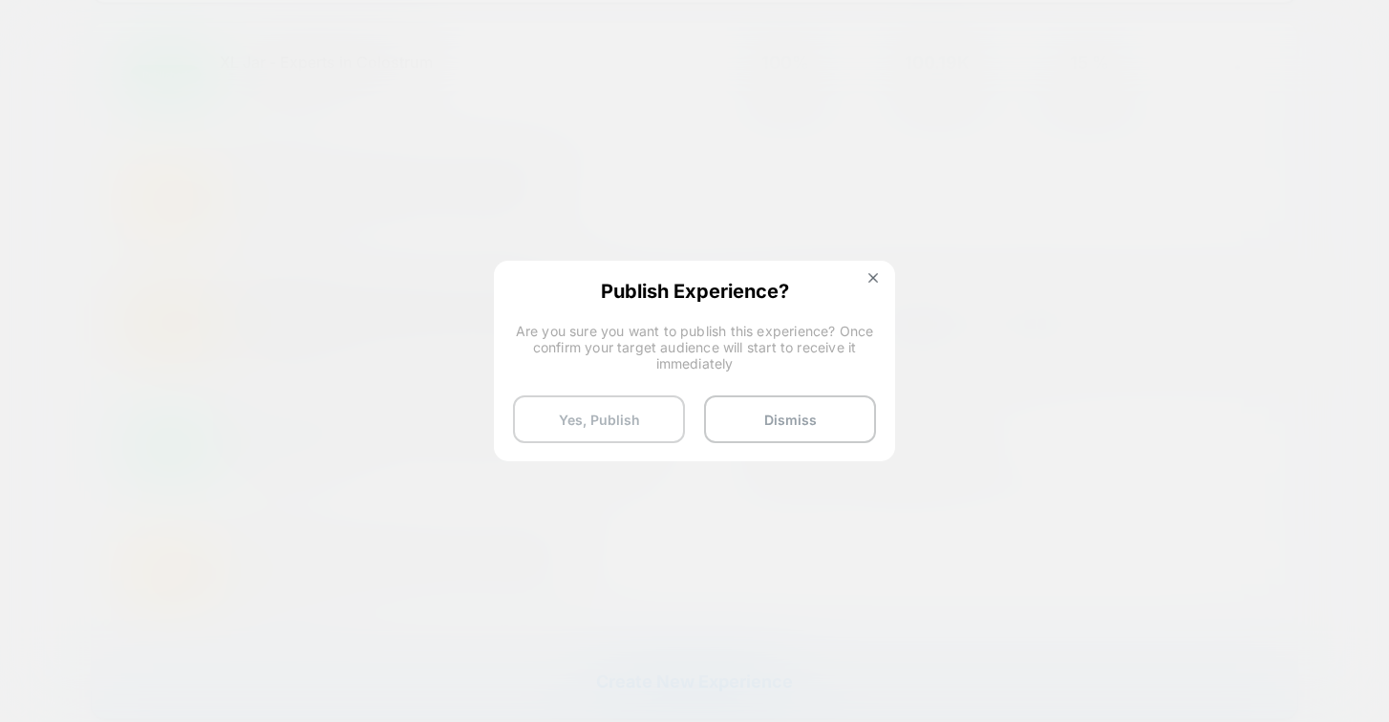
click at [628, 417] on button "Yes, Publish" at bounding box center [599, 419] width 172 height 48
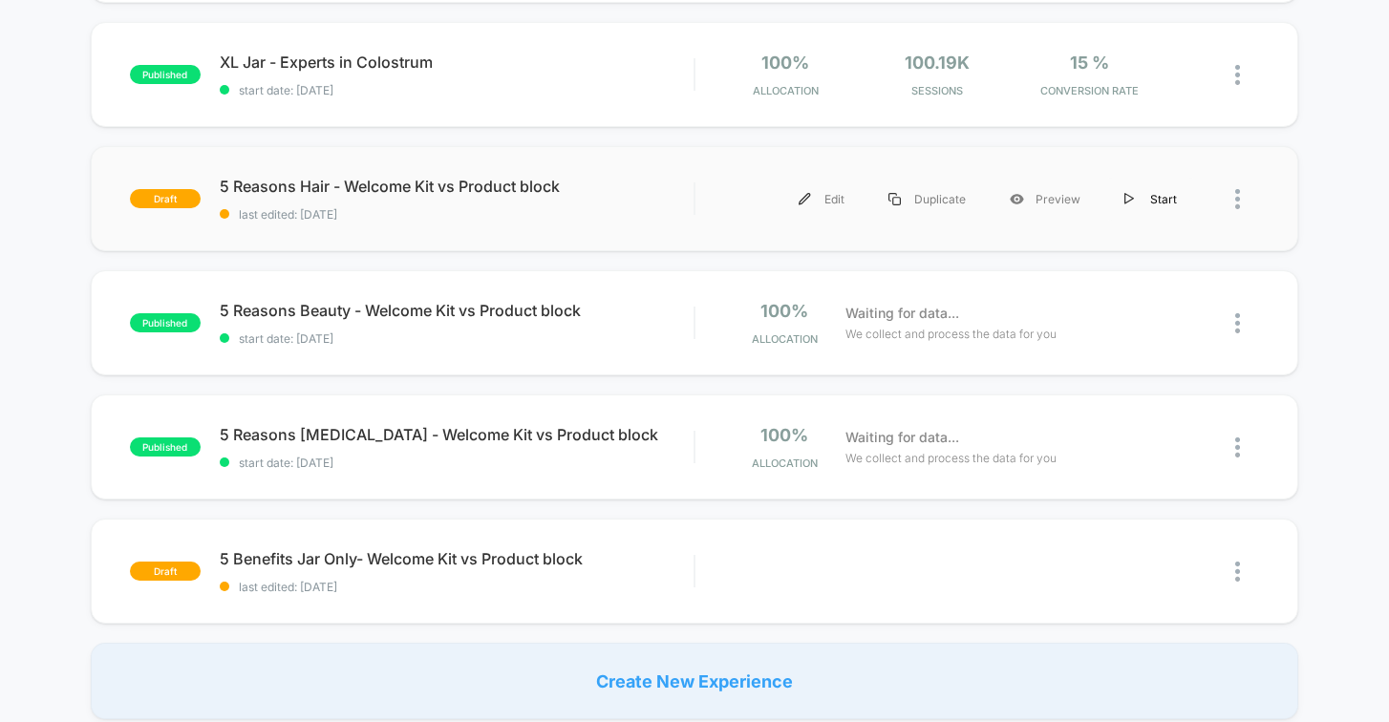
click at [1162, 199] on div "Start" at bounding box center [1150, 199] width 96 height 43
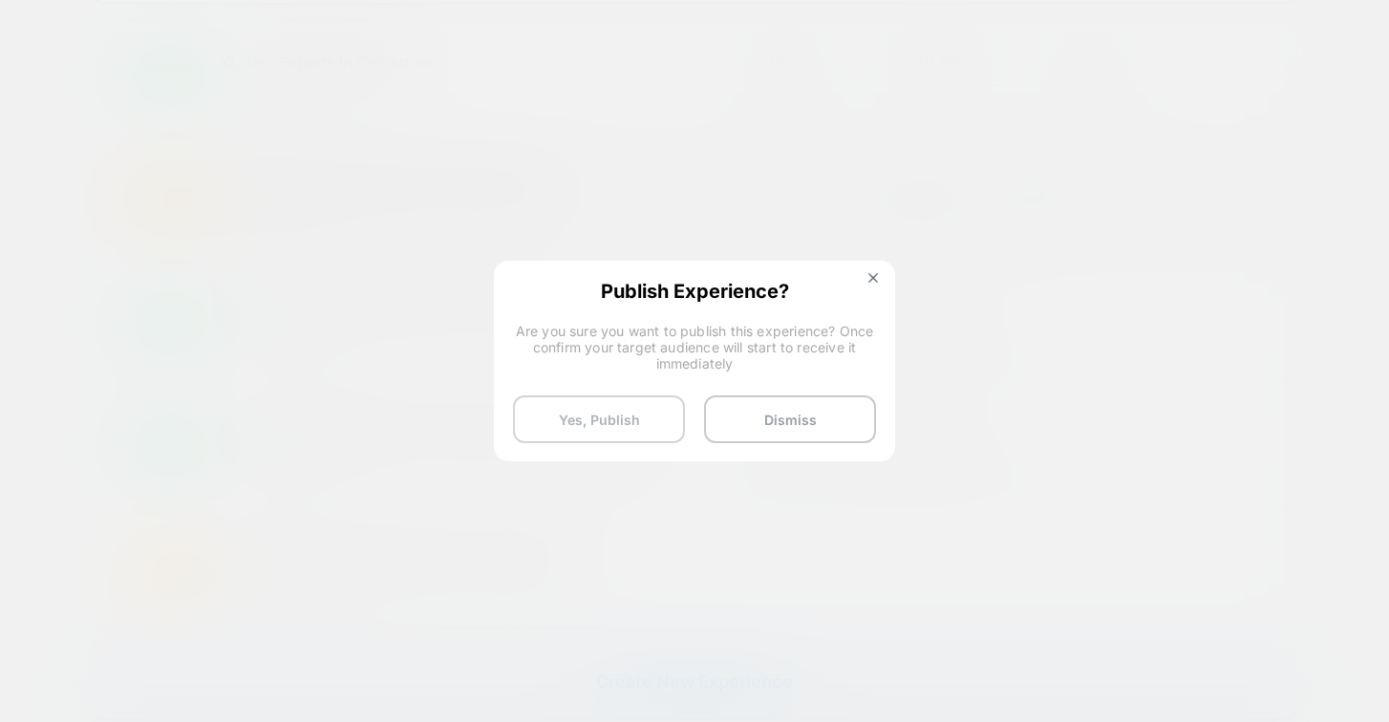
click at [633, 424] on button "Yes, Publish" at bounding box center [599, 419] width 172 height 48
